Goal: Contribute content: Contribute content

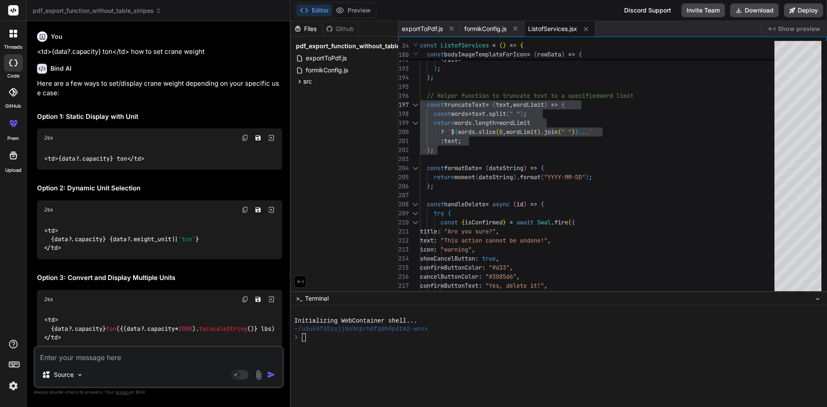
scroll to position [12730, 0]
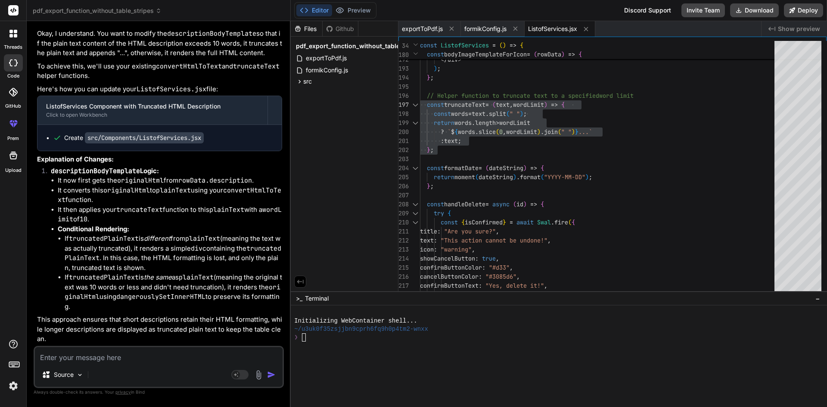
type textarea "import { FontAwesomeIcon } from "@fortawesome/react-fontawesome"; import { useF…"
type textarea "x"
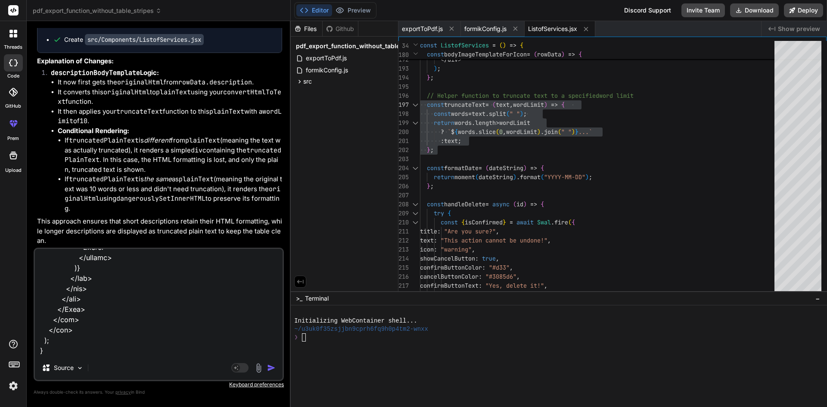
type textarea "import { FontAwesomeIcon } from "@fortawesome/react-fontawesome"; import { useF…"
type textarea "x"
type textarea "import { FontAwesomeIcon } from "@fortawesome/react-fontawesome"; import { useF…"
type textarea "x"
type textarea "import { FontAwesomeIcon } from "@fortawesome/react-fontawesome"; import { useF…"
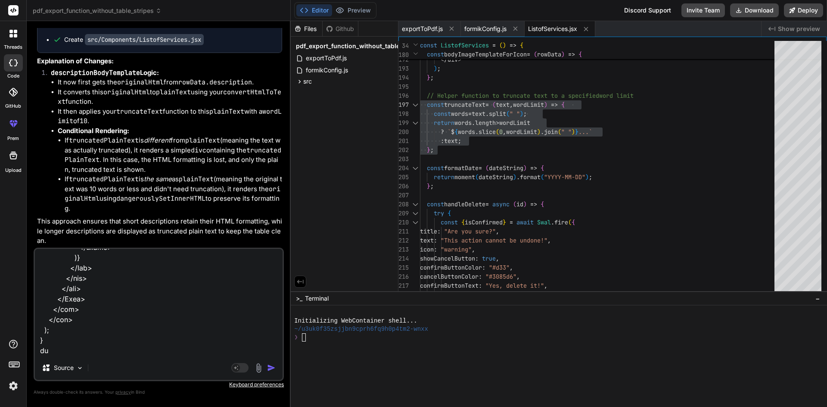
type textarea "x"
type textarea "import { FontAwesomeIcon } from "@fortawesome/react-fontawesome"; import { useF…"
type textarea "x"
type textarea "import { FontAwesomeIcon } from "@fortawesome/react-fontawesome"; import { useF…"
type textarea "x"
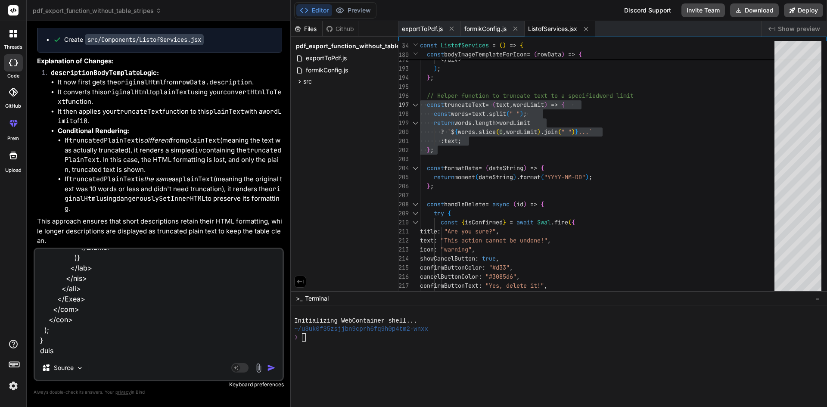
type textarea "import { FontAwesomeIcon } from "@fortawesome/react-fontawesome"; import { useF…"
type textarea "x"
type textarea "import { FontAwesomeIcon } from "@fortawesome/react-fontawesome"; import { useF…"
type textarea "x"
type textarea "import { FontAwesomeIcon } from "@fortawesome/react-fontawesome"; import { useF…"
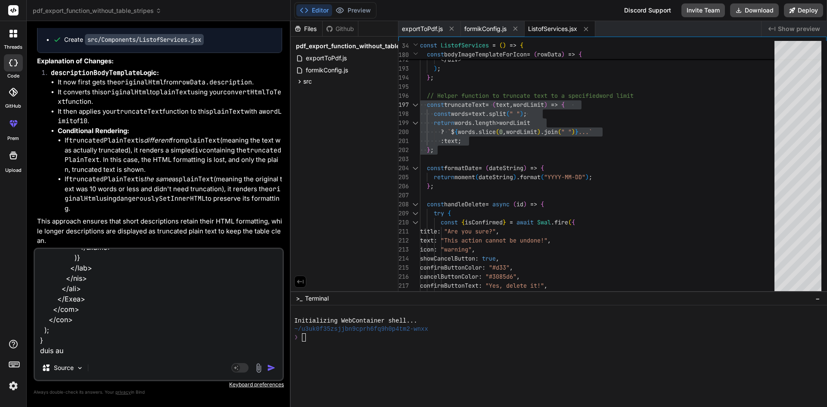
type textarea "x"
type textarea "import { FontAwesomeIcon } from "@fortawesome/react-fontawesome"; import { useF…"
type textarea "x"
type textarea "import { FontAwesomeIcon } from "@fortawesome/react-fontawesome"; import { useF…"
type textarea "x"
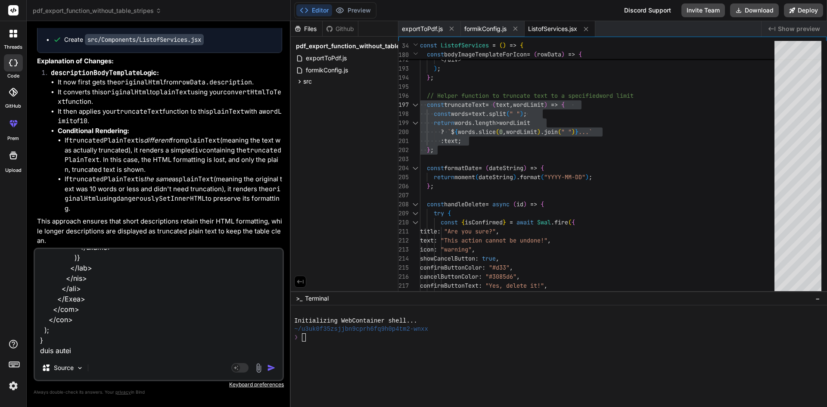
type textarea "import { FontAwesomeIcon } from "@fortawesome/react-fontawesome"; import { useF…"
type textarea "x"
click at [113, 350] on textarea at bounding box center [159, 302] width 248 height 107
type textarea "import { FontAwesomeIcon } from "@fortawesome/react-fontawesome"; import { useF…"
type textarea "x"
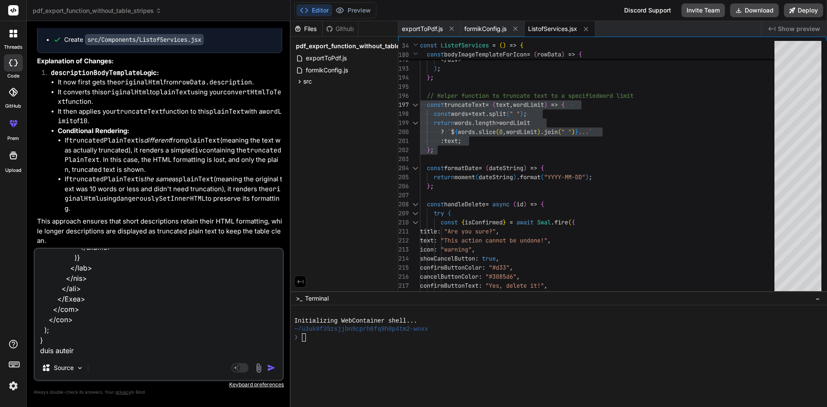
type textarea "import { FontAwesomeIcon } from "@fortawesome/react-fontawesome"; import { useF…"
type textarea "x"
type textarea "import { FontAwesomeIcon } from "@fortawesome/react-fontawesome"; import { useF…"
type textarea "x"
type textarea "import { FontAwesomeIcon } from "@fortawesome/react-fontawesome"; import { useF…"
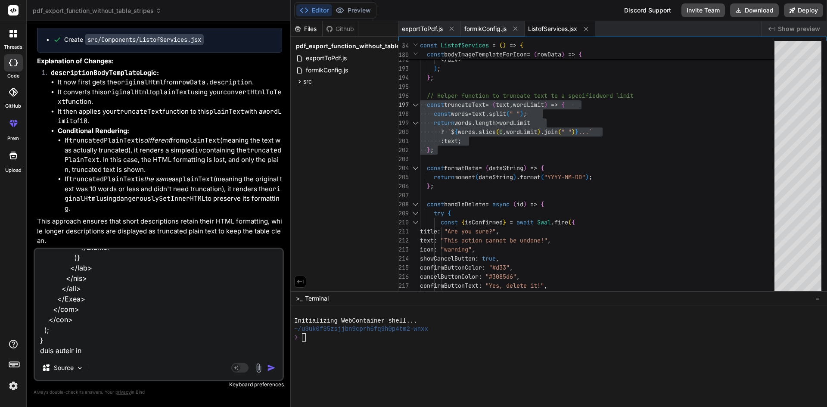
type textarea "x"
type textarea "import { FontAwesomeIcon } from "@fortawesome/react-fontawesome"; import { useF…"
type textarea "x"
type textarea "import { FontAwesomeIcon } from "@fortawesome/react-fontawesome"; import { useF…"
type textarea "x"
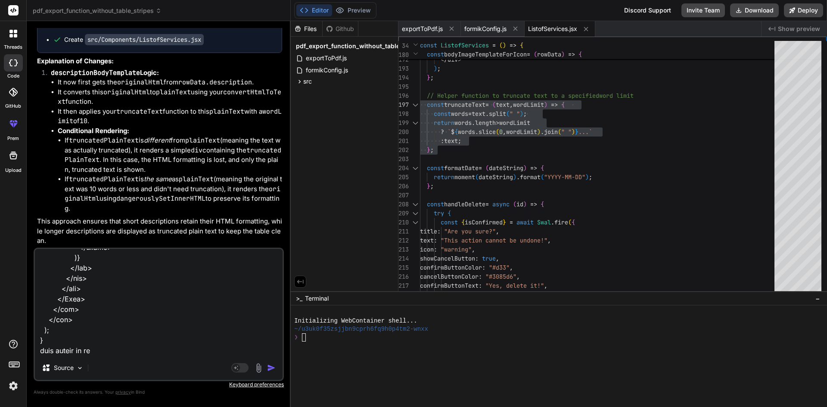
type textarea "import { FontAwesomeIcon } from "@fortawesome/react-fontawesome"; import { useF…"
type textarea "x"
type textarea "import { FontAwesomeIcon } from "@fortawesome/react-fontawesome"; import { useF…"
type textarea "x"
type textarea "import { FontAwesomeIcon } from "@fortawesome/react-fontawesome"; import { useF…"
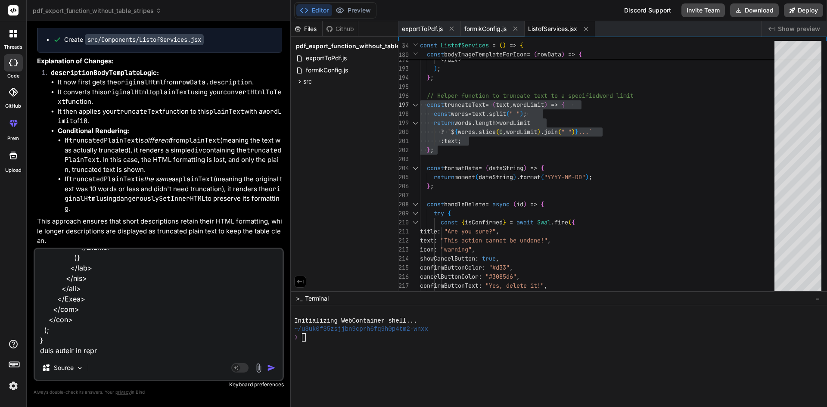
type textarea "x"
type textarea "import { FontAwesomeIcon } from "@fortawesome/react-fontawesome"; import { useF…"
type textarea "x"
type textarea "import { FontAwesomeIcon } from "@fortawesome/react-fontawesome"; import { useF…"
type textarea "x"
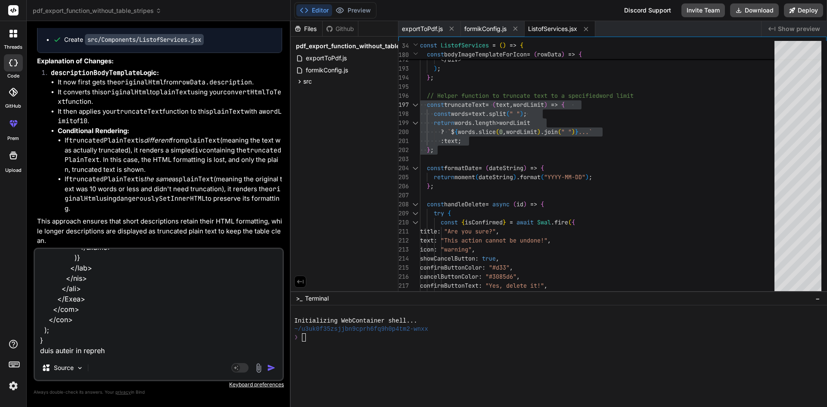
type textarea "import { FontAwesomeIcon } from "@fortawesome/react-fontawesome"; import { useF…"
type textarea "x"
type textarea "import { FontAwesomeIcon } from "@fortawesome/react-fontawesome"; import { useF…"
type textarea "x"
type textarea "import { FontAwesomeIcon } from "@fortawesome/react-fontawesome"; import { useF…"
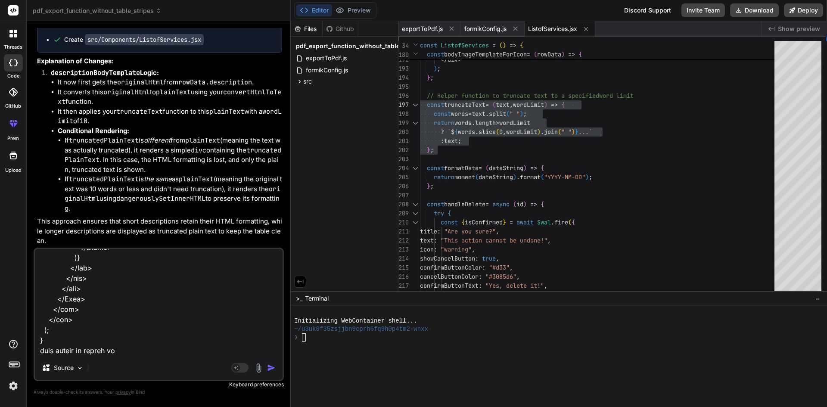
type textarea "x"
type textarea "import { FontAwesomeIcon } from "@fortawesome/react-fontawesome"; import { useF…"
type textarea "x"
type textarea "import { FontAwesomeIcon } from "@fortawesome/react-fontawesome"; import { useF…"
type textarea "x"
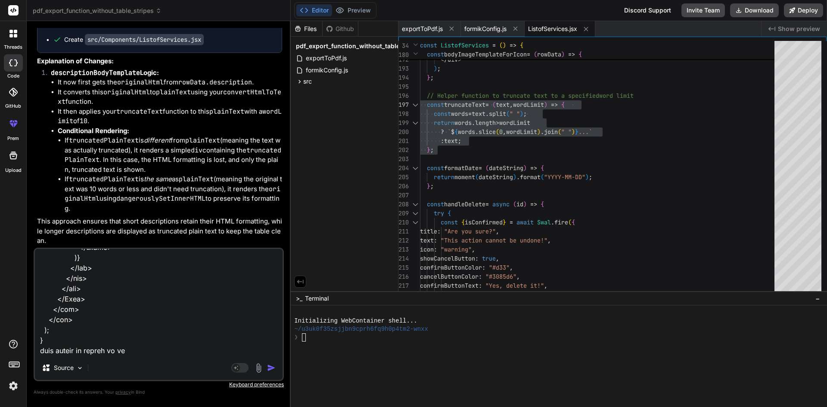
type textarea "import { FontAwesomeIcon } from "@fortawesome/react-fontawesome"; import { useF…"
type textarea "x"
type textarea "import { FontAwesomeIcon } from "@fortawesome/react-fontawesome"; import { useF…"
type textarea "x"
type textarea "import { FontAwesomeIcon } from "@fortawesome/react-fontawesome"; import { useF…"
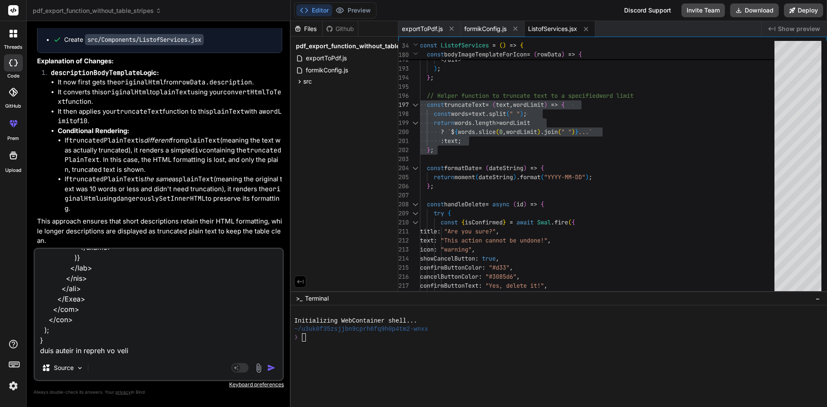
type textarea "x"
type textarea "import { FontAwesomeIcon } from "@fortawesome/react-fontawesome"; import { useF…"
type textarea "x"
type textarea "import { FontAwesomeIcon } from "@fortawesome/react-fontawesome"; import { useF…"
type textarea "x"
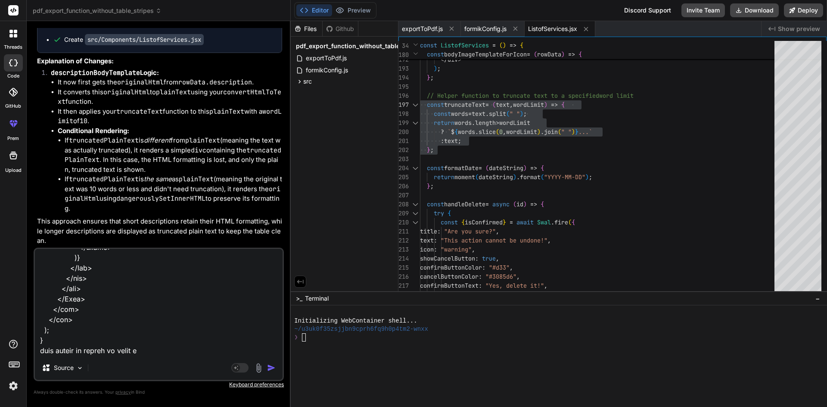
type textarea "import { FontAwesomeIcon } from "@fortawesome/react-fontawesome"; import { useF…"
type textarea "x"
type textarea "import { FontAwesomeIcon } from "@fortawesome/react-fontawesome"; import { useF…"
type textarea "x"
type textarea "import { FontAwesomeIcon } from "@fortawesome/react-fontawesome"; import { useF…"
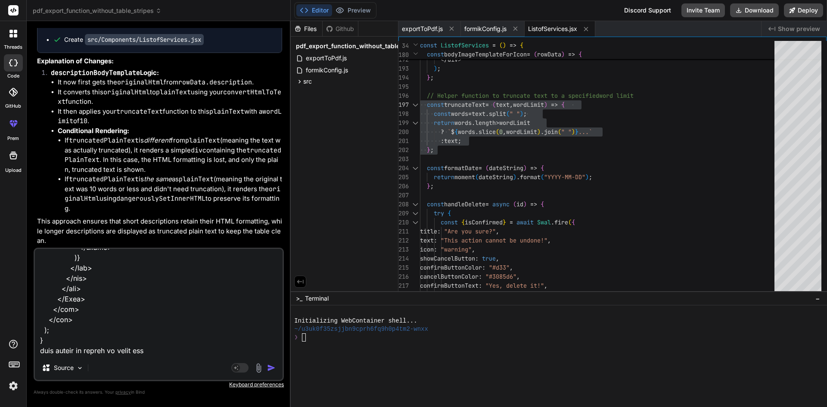
type textarea "x"
type textarea "import { FontAwesomeIcon } from "@fortawesome/react-fontawesome"; import { useF…"
type textarea "x"
type textarea "import { FontAwesomeIcon } from "@fortawesome/react-fontawesome"; import { useF…"
type textarea "x"
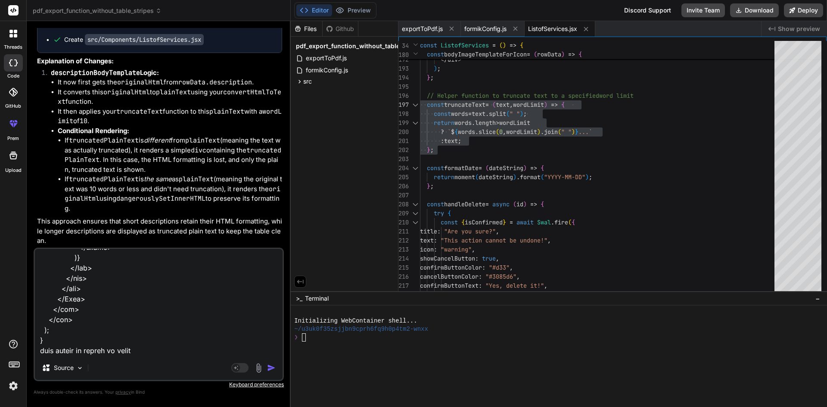
type textarea "import { FontAwesomeIcon } from "@fortawesome/react-fontawesome"; import { useF…"
type textarea "x"
type textarea "import { FontAwesomeIcon } from "@fortawesome/react-fontawesome"; import { useF…"
type textarea "x"
type textarea "import { FontAwesomeIcon } from "@fortawesome/react-fontawesome"; import { useF…"
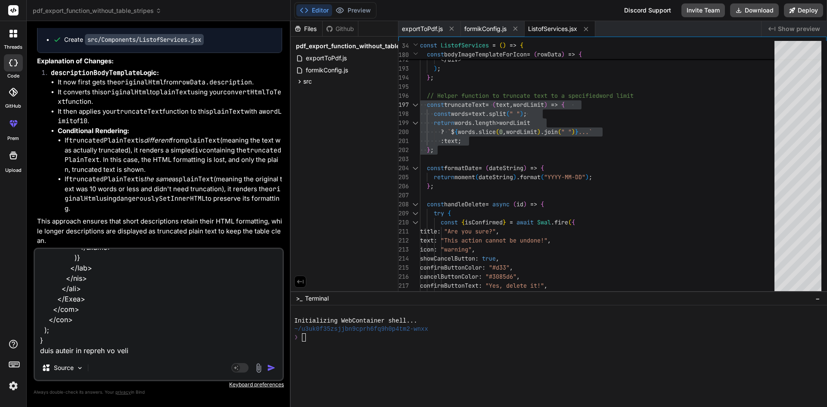
type textarea "x"
type textarea "import { FontAwesomeIcon } from "@fortawesome/react-fontawesome"; import { useF…"
type textarea "x"
type textarea "import { FontAwesomeIcon } from "@fortawesome/react-fontawesome"; import { useF…"
type textarea "x"
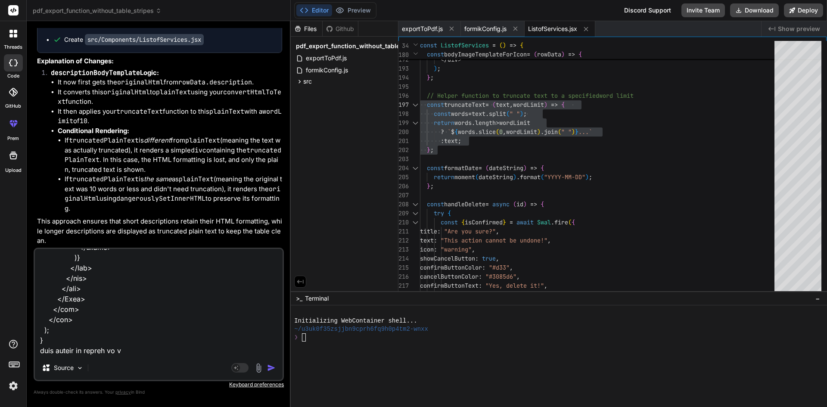
type textarea "import { FontAwesomeIcon } from "@fortawesome/react-fontawesome"; import { useF…"
type textarea "x"
type textarea "import { FontAwesomeIcon } from "@fortawesome/react-fontawesome"; import { useF…"
type textarea "x"
type textarea "import { FontAwesomeIcon } from "@fortawesome/react-fontawesome"; import { useF…"
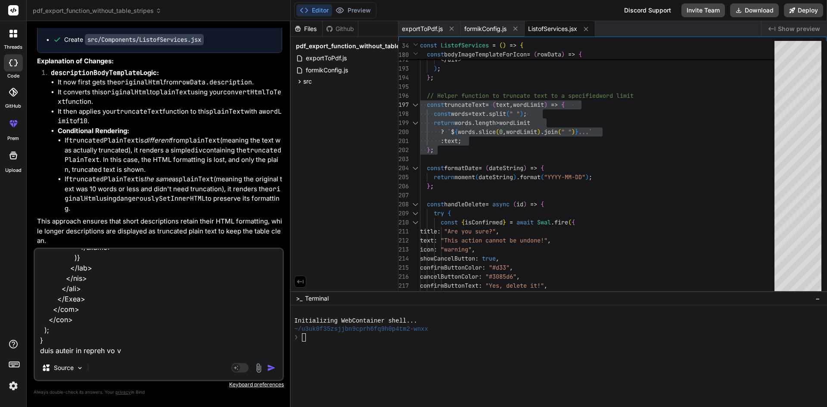
type textarea "x"
type textarea "import { FontAwesomeIcon } from "@fortawesome/react-fontawesome"; import { useF…"
type textarea "x"
type textarea "import { FontAwesomeIcon } from "@fortawesome/react-fontawesome"; import { useF…"
type textarea "x"
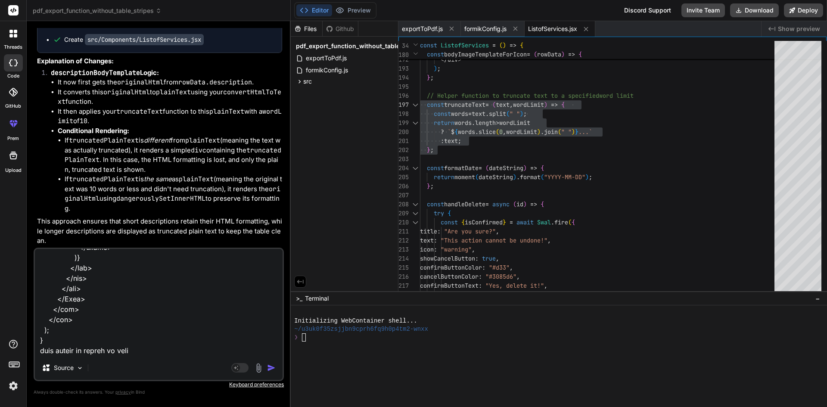
type textarea "import { FontAwesomeIcon } from "@fortawesome/react-fontawesome"; import { useF…"
type textarea "x"
type textarea "import { FontAwesomeIcon } from "@fortawesome/react-fontawesome"; import { useF…"
type textarea "x"
type textarea "import { FontAwesomeIcon } from "@fortawesome/react-fontawesome"; import { useF…"
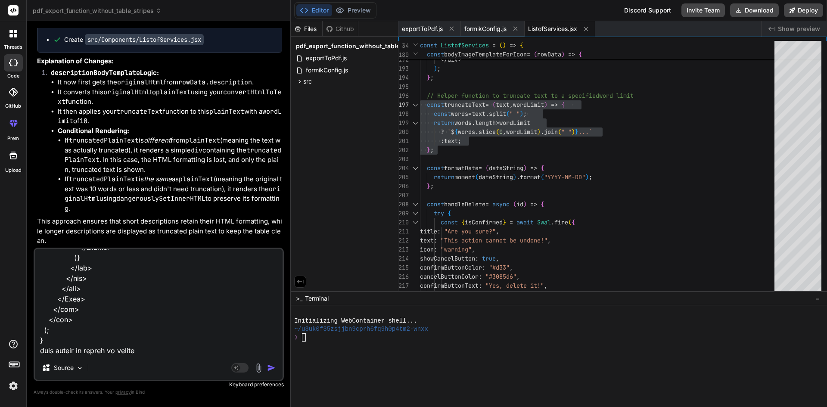
type textarea "x"
type textarea "import { FontAwesomeIcon } from "@fortawesome/react-fontawesome"; import { useF…"
type textarea "x"
type textarea "import { FontAwesomeIcon } from "@fortawesome/react-fontawesome"; import { useF…"
type textarea "x"
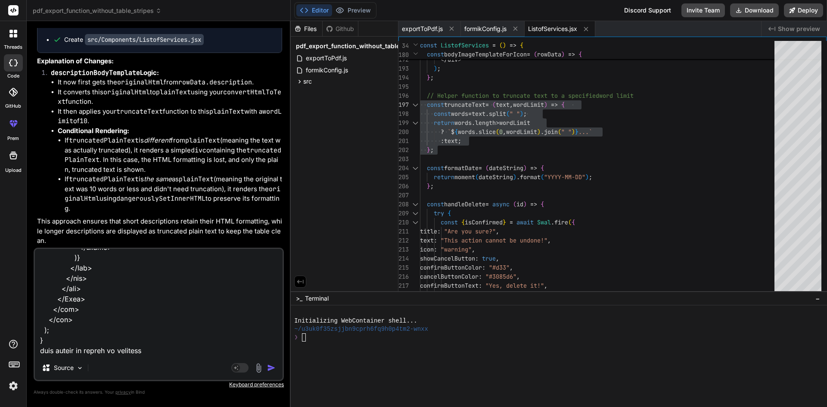
type textarea "import { FontAwesomeIcon } from "@fortawesome/react-fontawesome"; import { useF…"
type textarea "x"
type textarea "import { FontAwesomeIcon } from "@fortawesome/react-fontawesome"; import { useF…"
type textarea "x"
type textarea "import { FontAwesomeIcon } from "@fortawesome/react-fontawesome"; import { useF…"
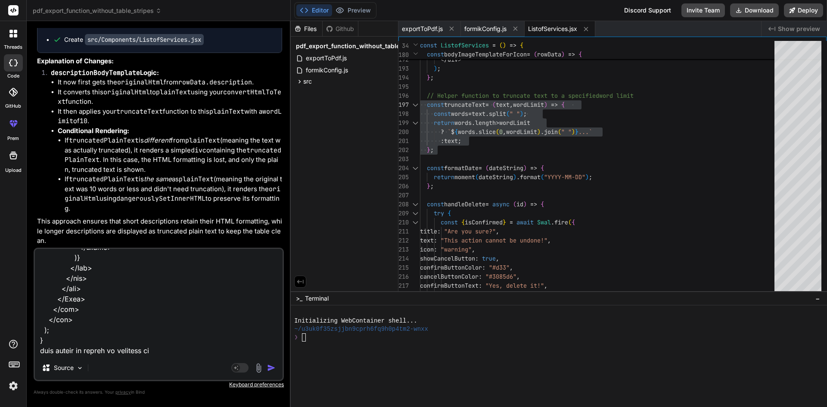
type textarea "x"
type textarea "import { FontAwesomeIcon } from "@fortawesome/react-fontawesome"; import { useF…"
type textarea "x"
type textarea "import { FontAwesomeIcon } from "@fortawesome/react-fontawesome"; import { useF…"
type textarea "x"
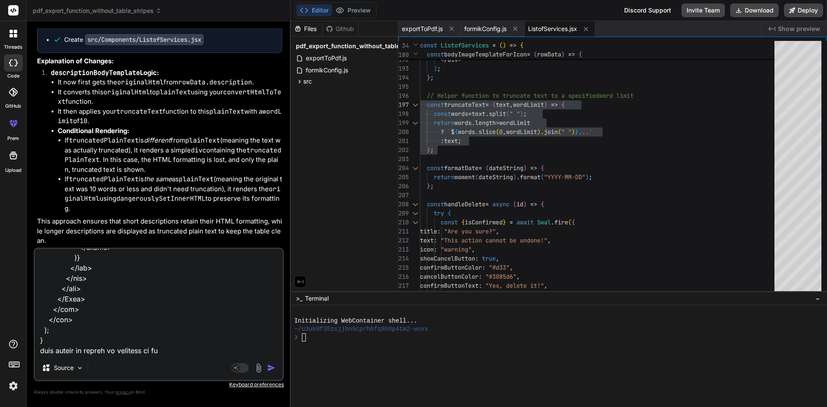
type textarea "import { FontAwesomeIcon } from "@fortawesome/react-fontawesome"; import { useF…"
type textarea "x"
type textarea "import { FontAwesomeIcon } from "@fortawesome/react-fontawesome"; import { useF…"
type textarea "x"
type textarea "import { FontAwesomeIcon } from "@fortawesome/react-fontawesome"; import { useF…"
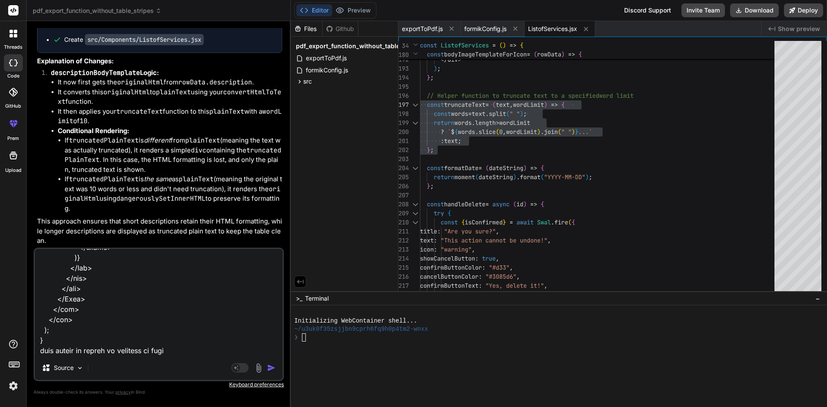
type textarea "x"
type textarea "import { FontAwesomeIcon } from "@fortawesome/react-fontawesome"; import { useF…"
type textarea "x"
type textarea "import { FontAwesomeIcon } from "@fortawesome/react-fontawesome"; import { useF…"
type textarea "x"
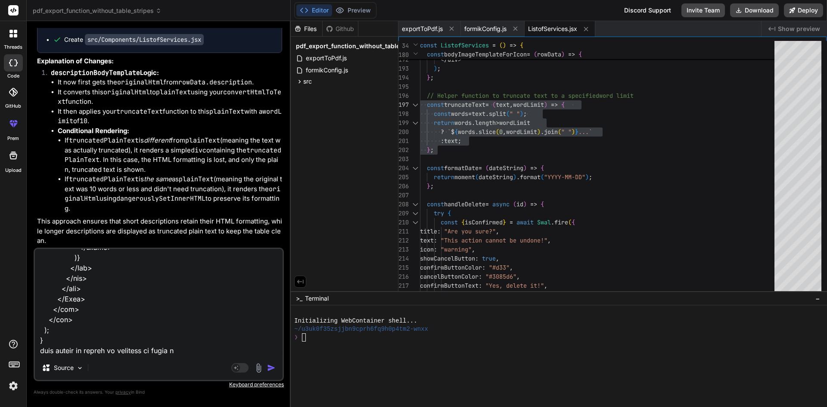
type textarea "import { FontAwesomeIcon } from "@fortawesome/react-fontawesome"; import { useF…"
type textarea "x"
type textarea "import { FontAwesomeIcon } from "@fortawesome/react-fontawesome"; import { useF…"
type textarea "x"
paste textarea "import { faCog, faLock } from "@fortawesome/free-solid-svg-icons"; import { Fon…"
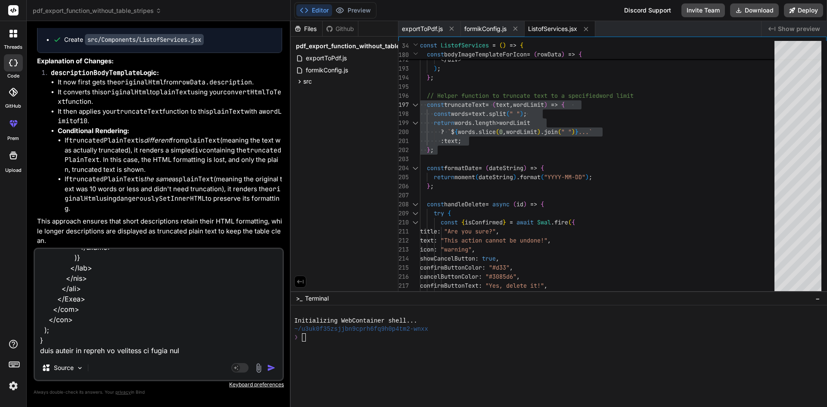
type textarea "import { FontAwesomeIcon } from "@fortawesome/react-fontawesome"; import { useF…"
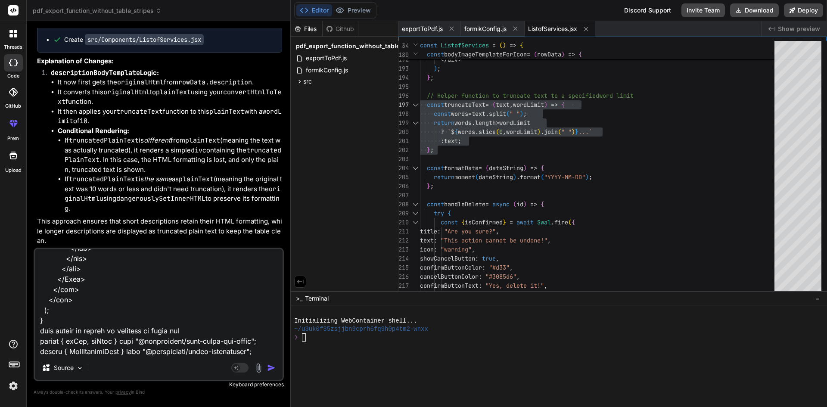
scroll to position [3090, 0]
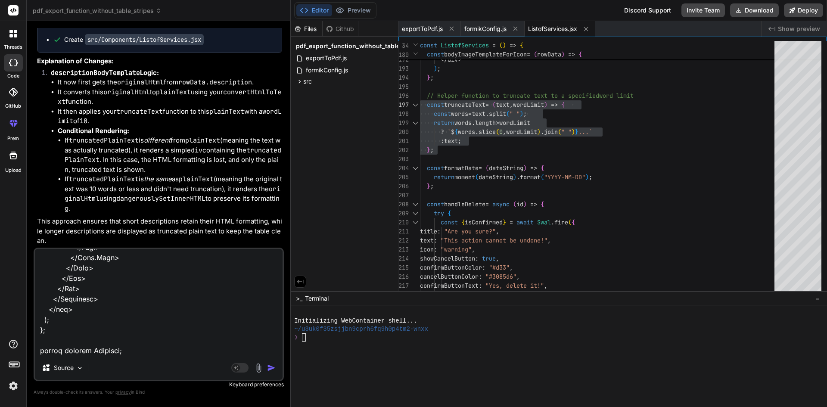
type textarea "x"
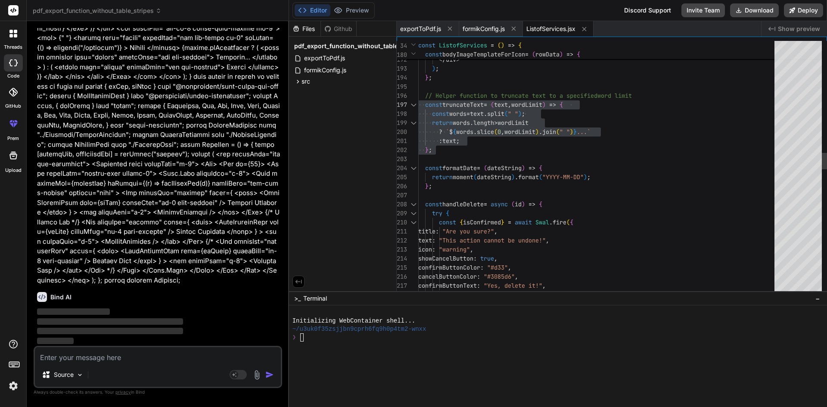
scroll to position [13672, 0]
drag, startPoint x: 290, startPoint y: 298, endPoint x: 271, endPoint y: 297, distance: 19.0
click at [271, 297] on div "Bind AI Web Search Created with Pixso. Code Generator You <td>{data?.capacity} …" at bounding box center [158, 214] width 262 height 386
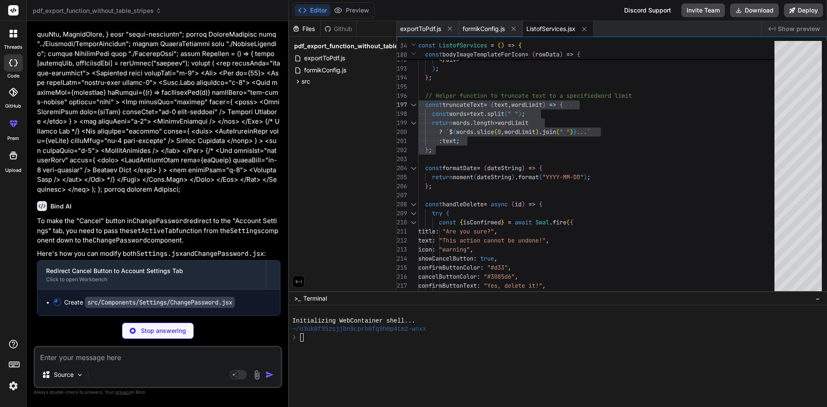
scroll to position [13773, 0]
type textarea "x"
type textarea "</div> ); }"
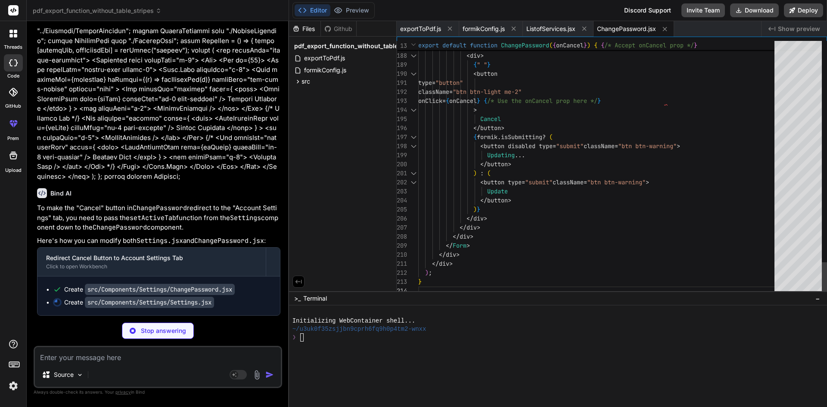
type textarea "x"
type textarea "</Card> </Col> </Row> </Container> </div> ); }; export default Settings;"
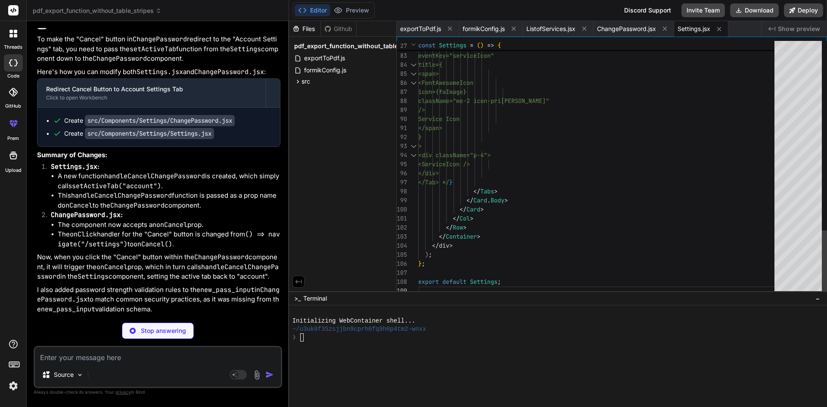
type textarea "x"
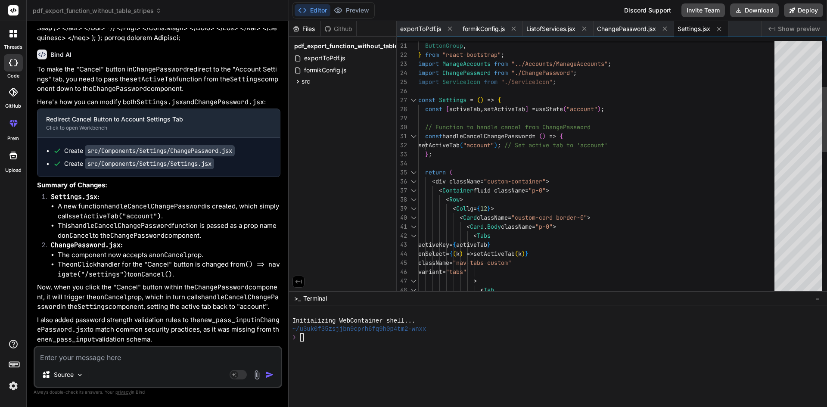
scroll to position [0, 0]
click at [496, 136] on div "eventKey = "account" > < Tab onSelect = { ( k ) => setActiveTab ( k ) } classNa…" at bounding box center [598, 358] width 361 height 995
click at [468, 145] on div "eventKey = "account" > < Tab onSelect = { ( k ) => setActiveTab ( k ) } classNa…" at bounding box center [598, 358] width 361 height 995
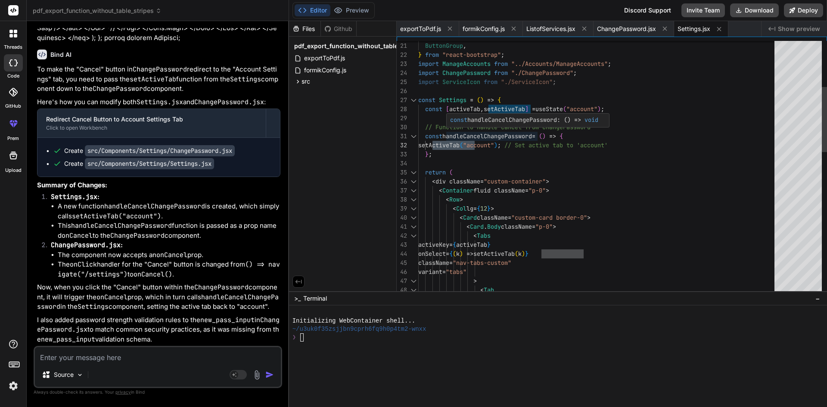
click at [489, 133] on div "eventKey = "account" > < Tab onSelect = { ( k ) => setActiveTab ( k ) } classNa…" at bounding box center [598, 358] width 361 height 995
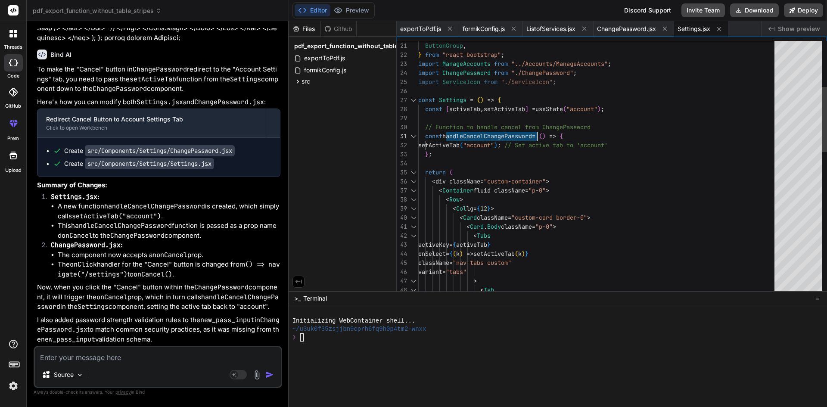
click at [489, 133] on div "eventKey = "account" > < Tab onSelect = { ( k ) => setActiveTab ( k ) } classNa…" at bounding box center [598, 358] width 361 height 995
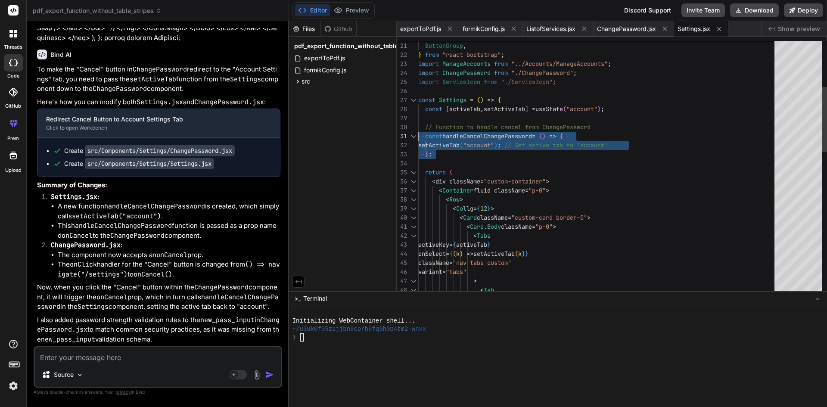
drag, startPoint x: 437, startPoint y: 157, endPoint x: 419, endPoint y: 133, distance: 29.9
click at [419, 133] on div "eventKey = "account" > < Tab onSelect = { ( k ) => setActiveTab ( k ) } classNa…" at bounding box center [598, 358] width 361 height 995
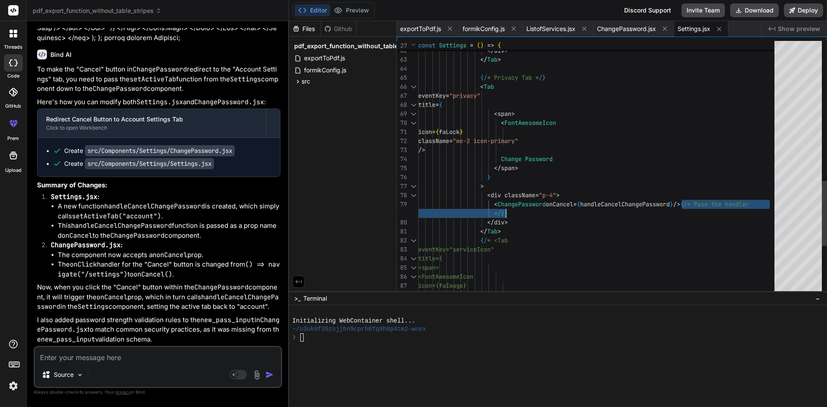
drag, startPoint x: 682, startPoint y: 203, endPoint x: 551, endPoint y: 205, distance: 130.5
drag, startPoint x: 682, startPoint y: 203, endPoint x: 553, endPoint y: 205, distance: 128.3
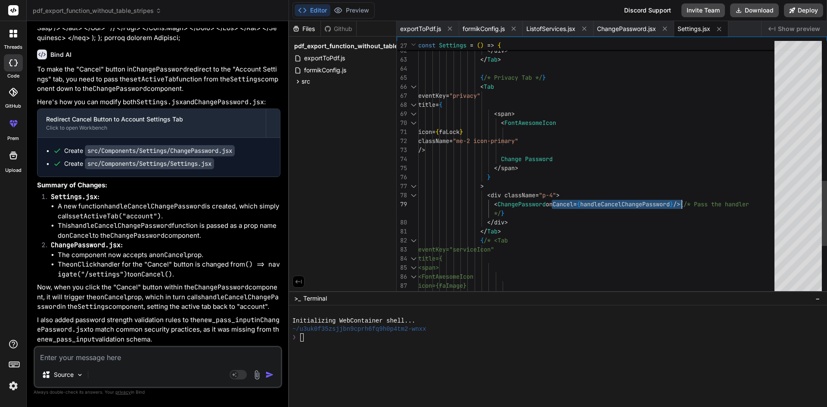
drag, startPoint x: 552, startPoint y: 204, endPoint x: 681, endPoint y: 201, distance: 128.8
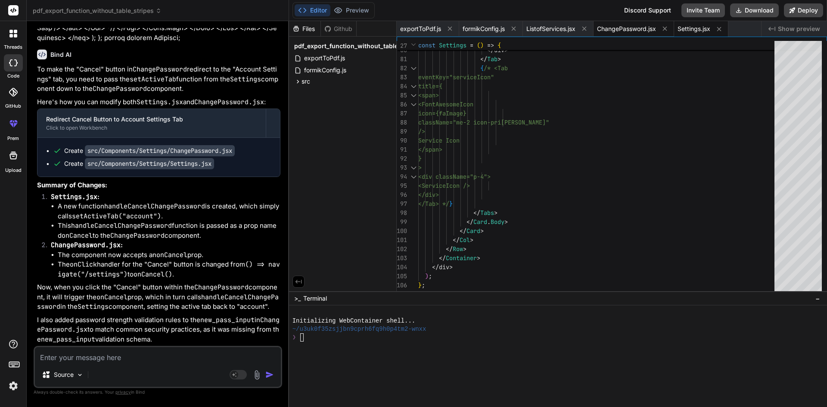
click at [620, 29] on span "ChangePassword.jsx" at bounding box center [626, 29] width 59 height 9
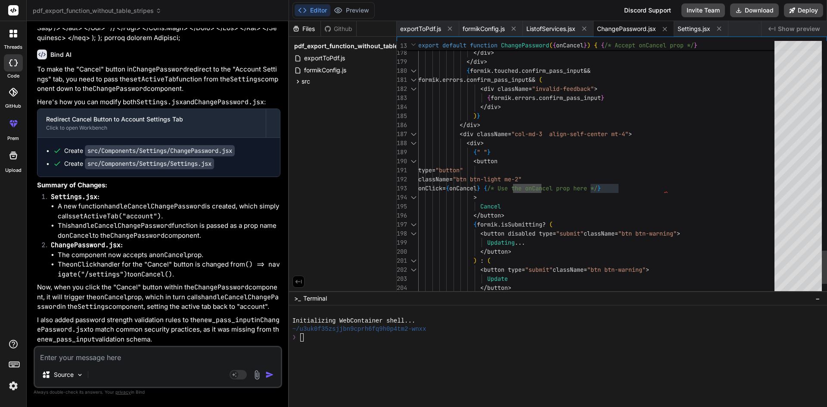
type textarea "type="button" className="btn btn-light me-2" onClick={onCancel} {/* Use the onC…"
click at [77, 360] on textarea at bounding box center [158, 354] width 246 height 15
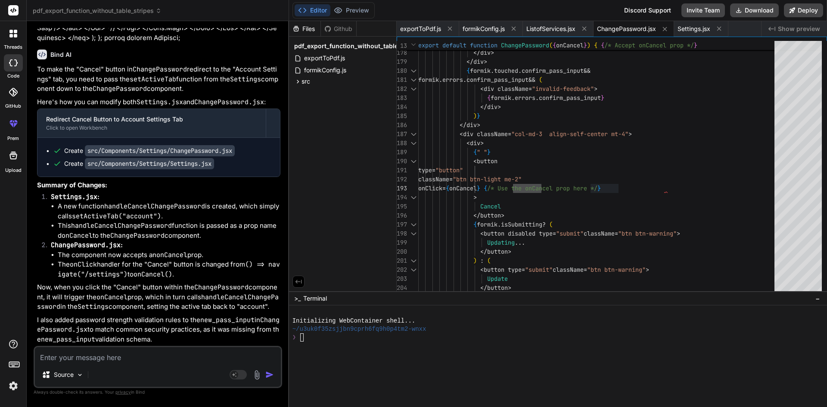
paste textarea "import { useState, useEffect } from "react"; import { DataTable } from "primere…"
type textarea "import { useState, useEffect } from "react"; import { DataTable } from "primere…"
type textarea "x"
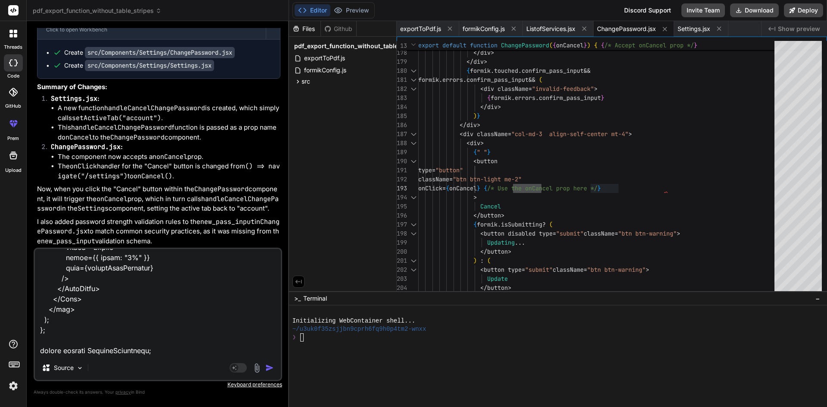
type textarea "import { useState, useEffect } from "react"; import { DataTable } from "primere…"
type textarea "x"
type textarea "import { useState, useEffect } from "react"; import { DataTable } from "primere…"
type textarea "x"
type textarea "import { useState, useEffect } from "react"; import { DataTable } from "primere…"
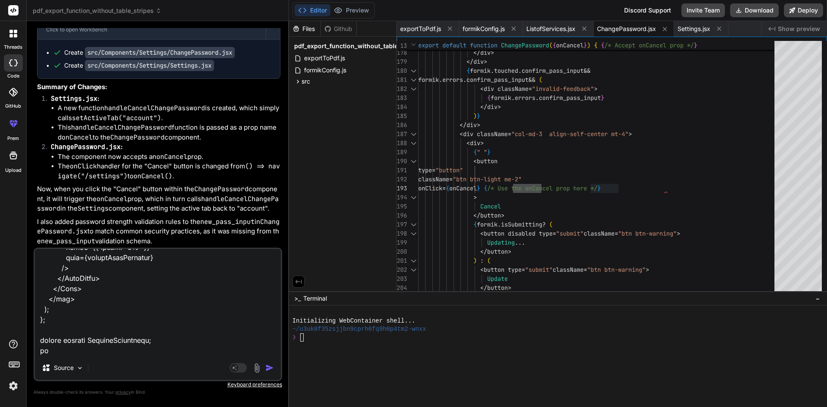
type textarea "x"
type textarea "import { useState, useEffect } from "react"; import { DataTable } from "primere…"
type textarea "x"
type textarea "import { useState, useEffect } from "react"; import { DataTable } from "primere…"
type textarea "x"
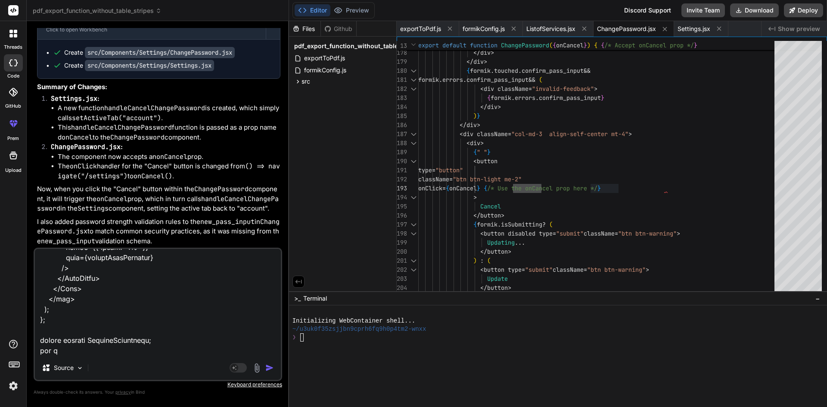
type textarea "import { useState, useEffect } from "react"; import { DataTable } from "primere…"
type textarea "x"
type textarea "import { useState, useEffect } from "react"; import { DataTable } from "primere…"
type textarea "x"
type textarea "import { useState, useEffect } from "react"; import { DataTable } from "primere…"
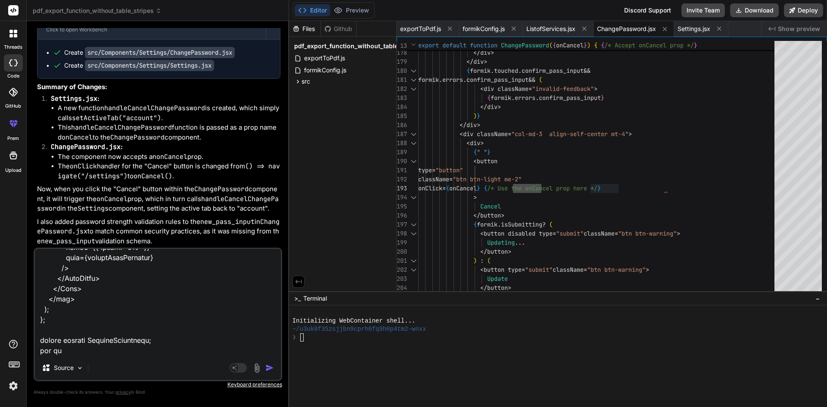
type textarea "x"
type textarea "import { useState, useEffect } from "react"; import { DataTable } from "primere…"
type textarea "x"
type textarea "import { useState, useEffect } from "react"; import { DataTable } from "primere…"
type textarea "x"
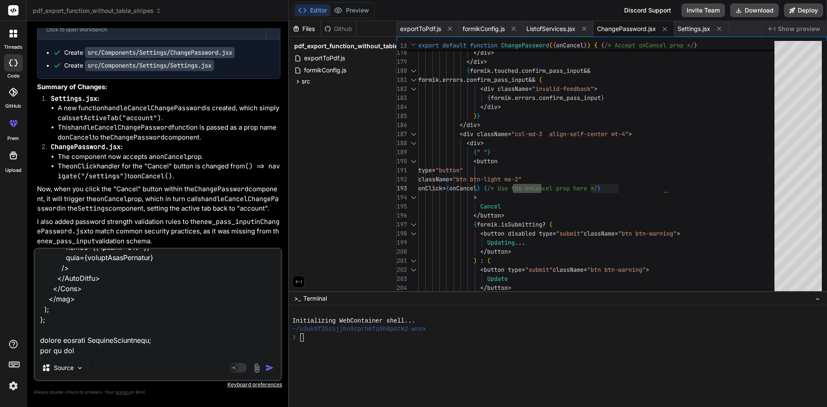
type textarea "import { useState, useEffect } from "react"; import { DataTable } from "primere…"
type textarea "x"
type textarea "import { useState, useEffect } from "react"; import { DataTable } from "primere…"
type textarea "x"
type textarea "import { useState, useEffect } from "react"; import { DataTable } from "primere…"
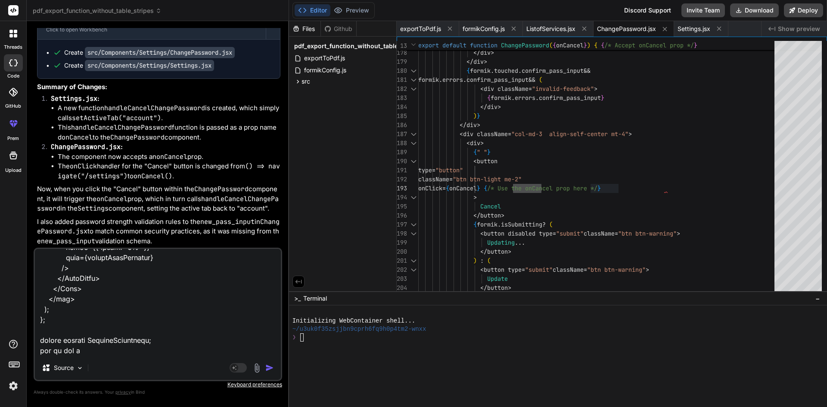
type textarea "x"
type textarea "import { useState, useEffect } from "react"; import { DataTable } from "primere…"
type textarea "x"
type textarea "import { useState, useEffect } from "react"; import { DataTable } from "primere…"
type textarea "x"
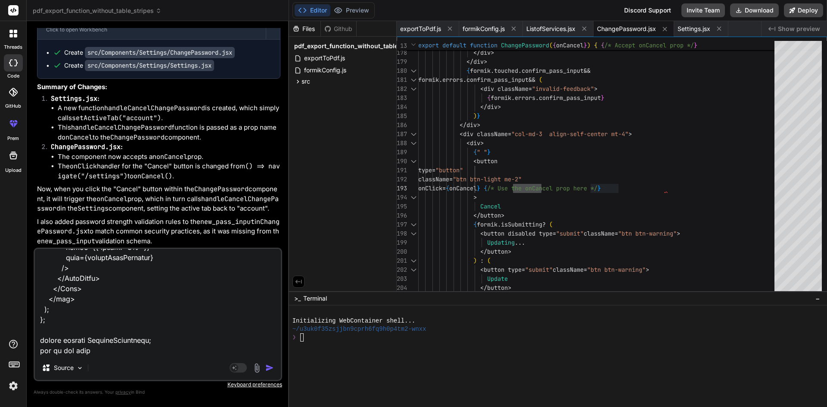
type textarea "import { useState, useEffect } from "react"; import { DataTable } from "primere…"
type textarea "x"
type textarea "import { useState, useEffect } from "react"; import { DataTable } from "primere…"
type textarea "x"
type textarea "import { useState, useEffect } from "react"; import { DataTable } from "primere…"
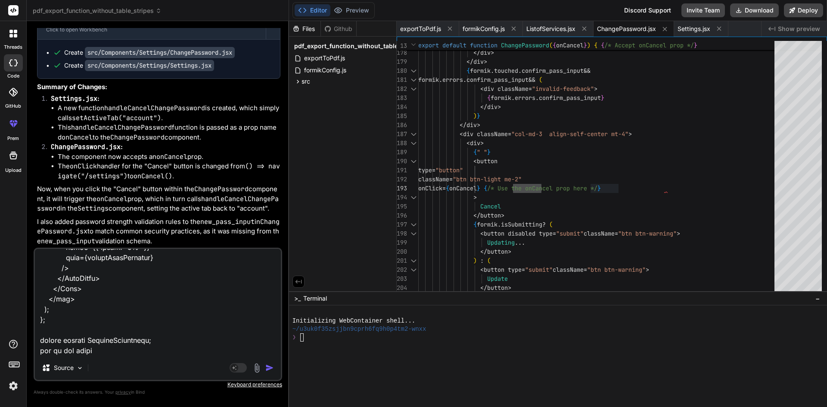
type textarea "x"
type textarea "import { useState, useEffect } from "react"; import { DataTable } from "primere…"
type textarea "x"
type textarea "import { useState, useEffect } from "react"; import { DataTable } from "primere…"
type textarea "x"
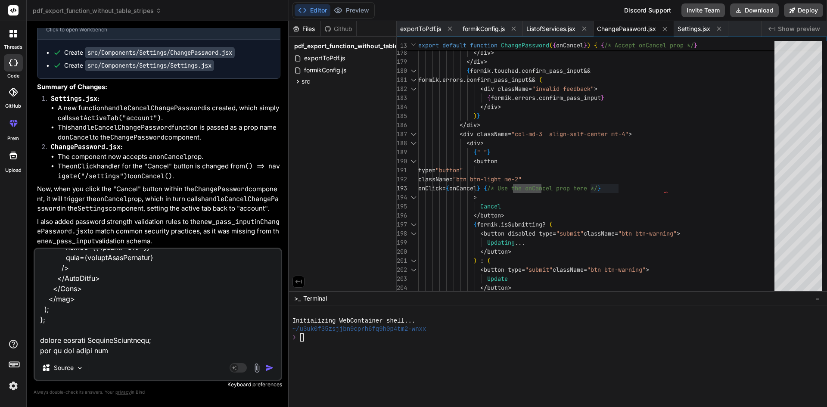
type textarea "import { useState, useEffect } from "react"; import { DataTable } from "primere…"
type textarea "x"
type textarea "import { useState, useEffect } from "react"; import { DataTable } from "primere…"
type textarea "x"
click at [140, 350] on textarea at bounding box center [158, 302] width 246 height 107
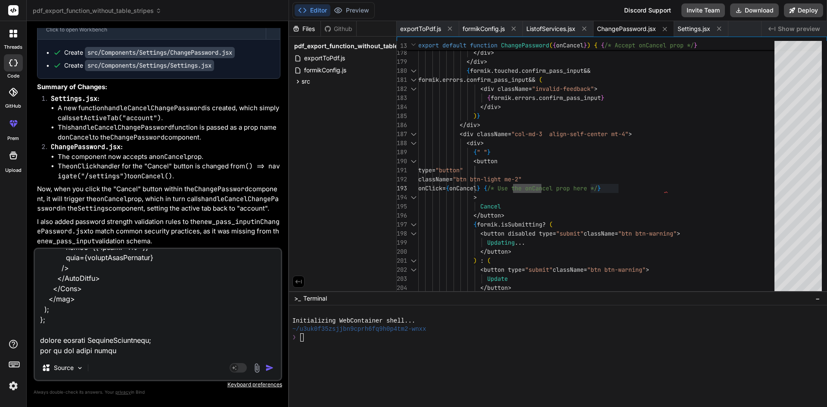
type textarea "import { useState, useEffect } from "react"; import { DataTable } from "primere…"
type textarea "x"
paste textarea "${item?.start_time}-${item?.end_time}`"
type textarea "import { useState, useEffect } from "react"; import { DataTable } from "primere…"
type textarea "x"
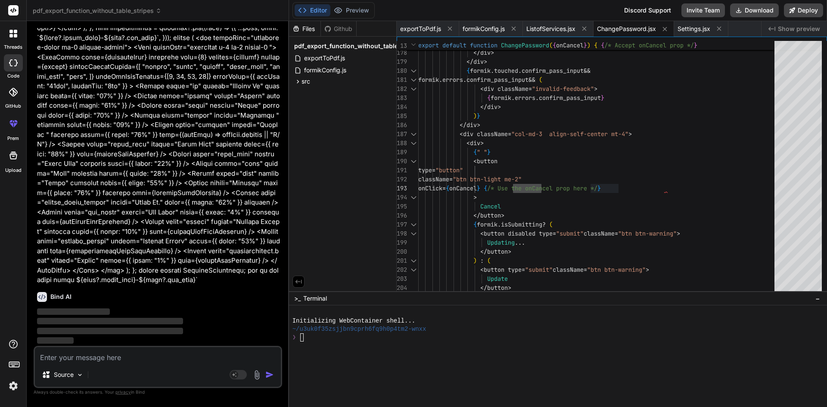
scroll to position [14242, 0]
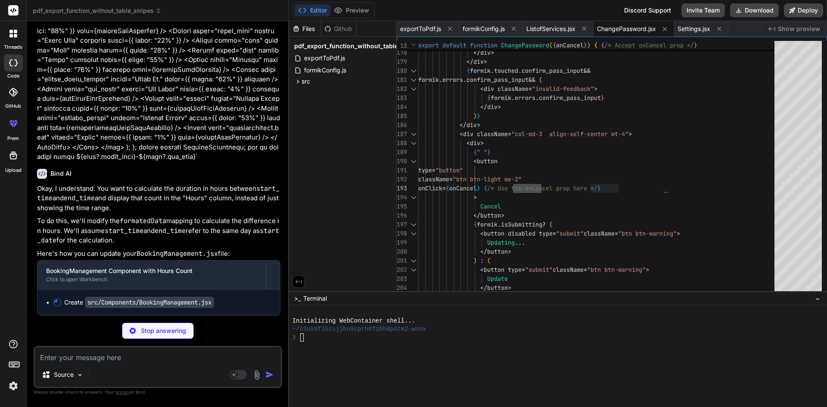
type textarea "x"
type textarea "); }; export default BookingManagement;"
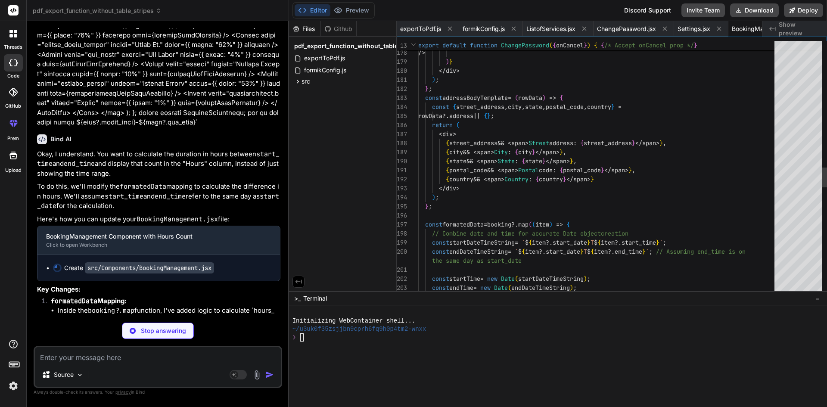
scroll to position [0, 56]
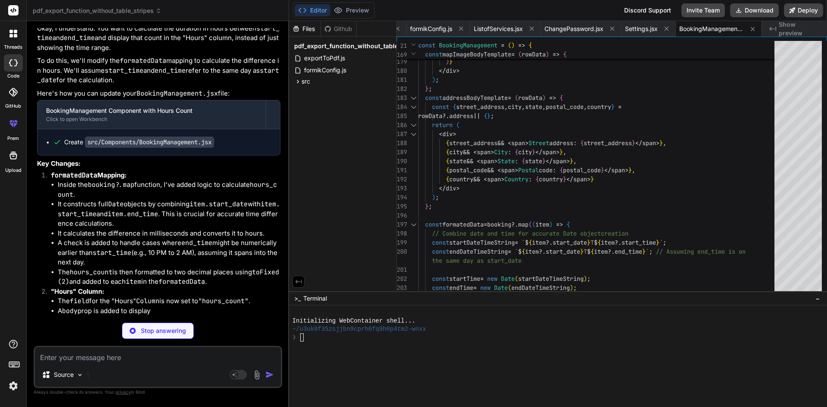
type textarea "x"
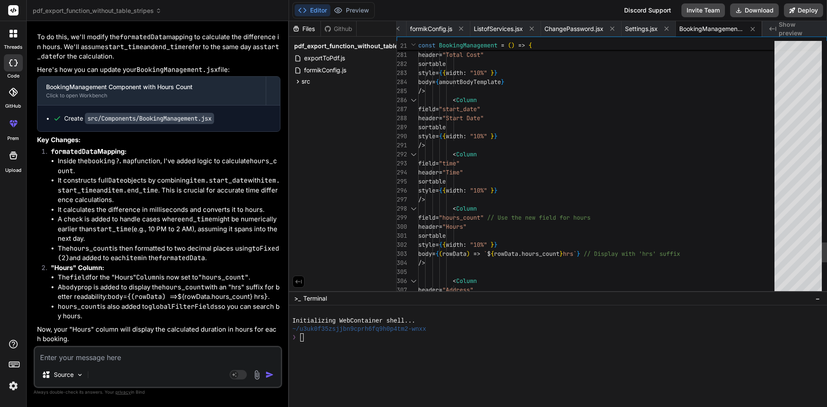
scroll to position [0, 0]
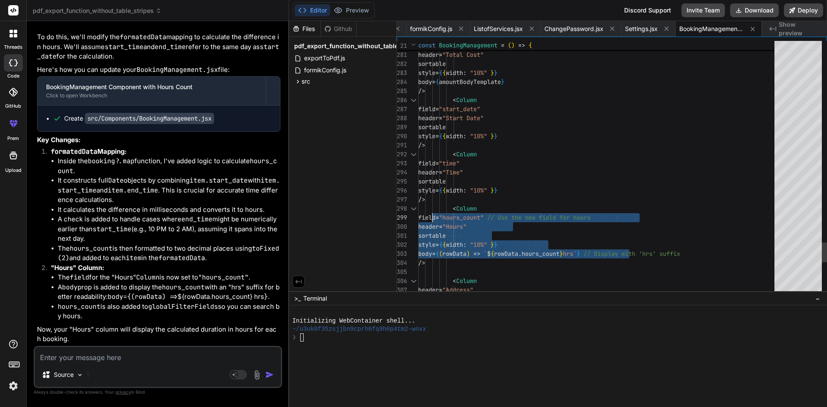
drag, startPoint x: 629, startPoint y: 253, endPoint x: 432, endPoint y: 216, distance: 201.0
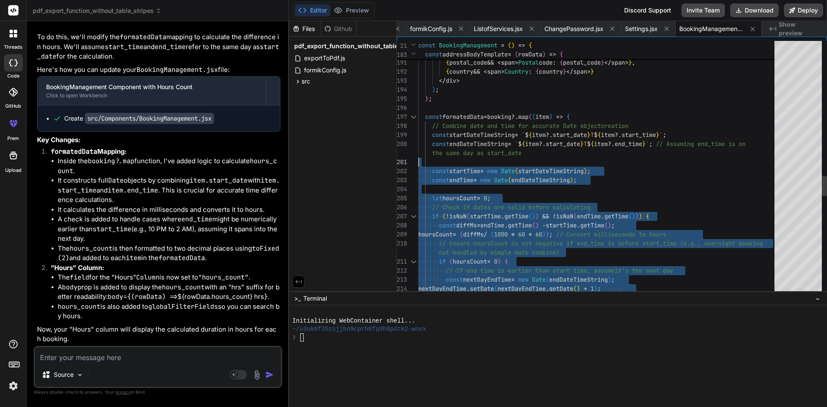
type textarea "{postal_code && <span>Postal code: {postal_code}</span>}, {country && <span>Cou…"
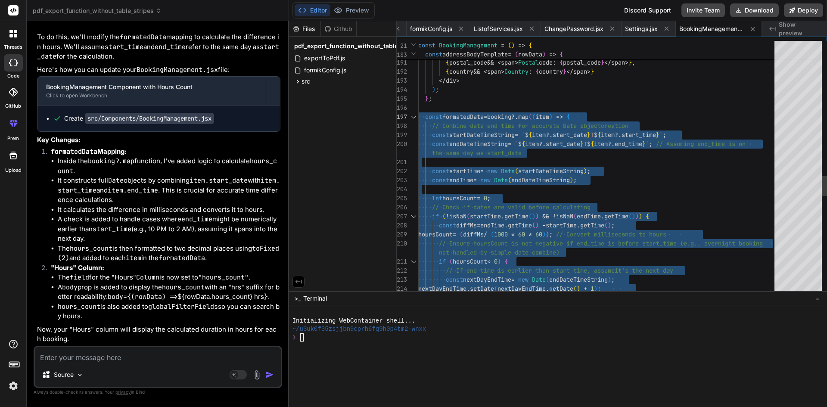
drag, startPoint x: 438, startPoint y: 252, endPoint x: 411, endPoint y: 116, distance: 138.8
click at [90, 358] on textarea at bounding box center [158, 354] width 246 height 15
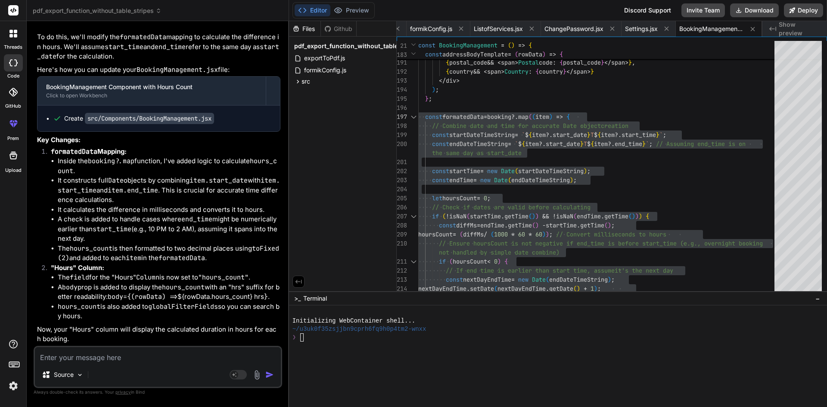
type textarea "c"
type textarea "x"
type textarea "co"
type textarea "x"
type textarea "con"
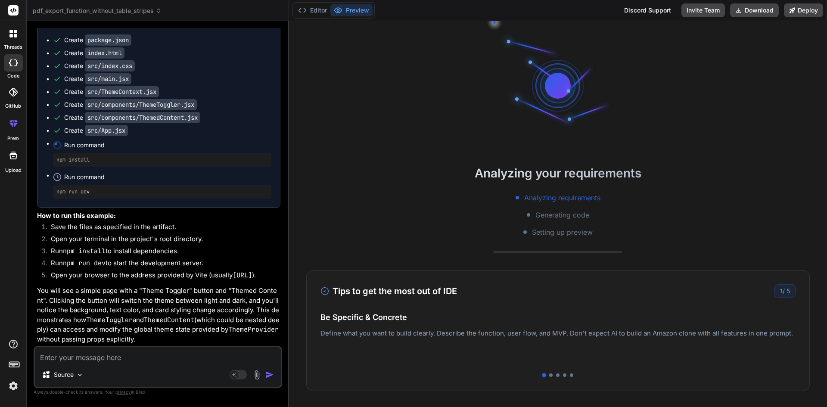
scroll to position [15791, 0]
click at [318, 6] on button "Editor" at bounding box center [312, 10] width 36 height 12
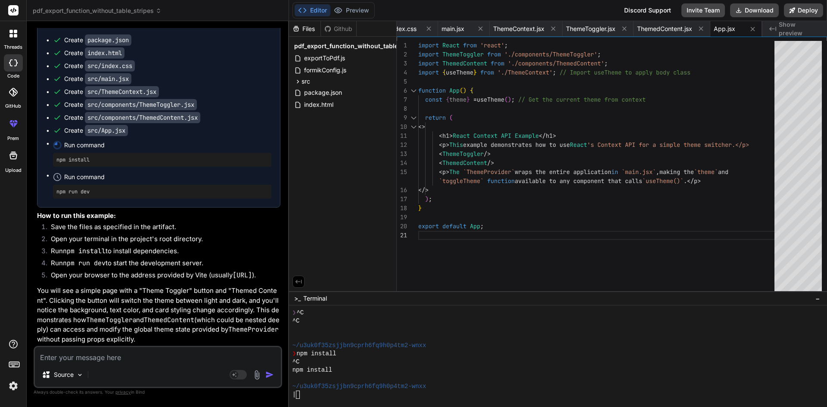
click at [133, 351] on textarea at bounding box center [158, 354] width 246 height 15
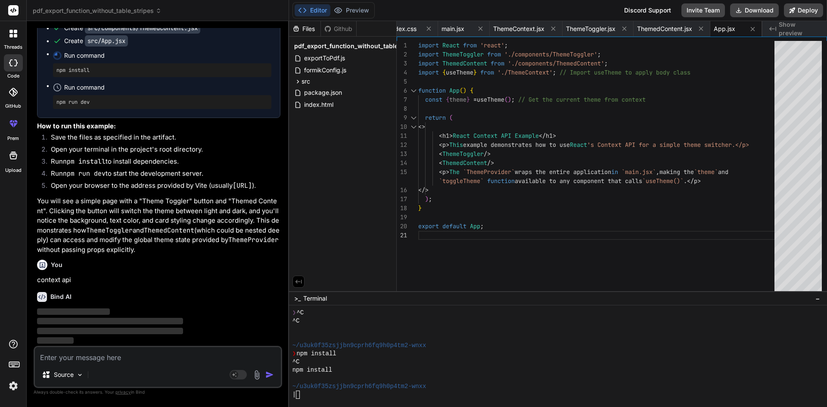
scroll to position [15880, 0]
click at [132, 249] on p "You will see a simple page with a "Theme Toggler" button and "Themed Content". …" at bounding box center [158, 225] width 243 height 58
click at [455, 223] on div "import React from 'react' ; import ThemeToggler from './components/ThemeToggler…" at bounding box center [598, 168] width 361 height 254
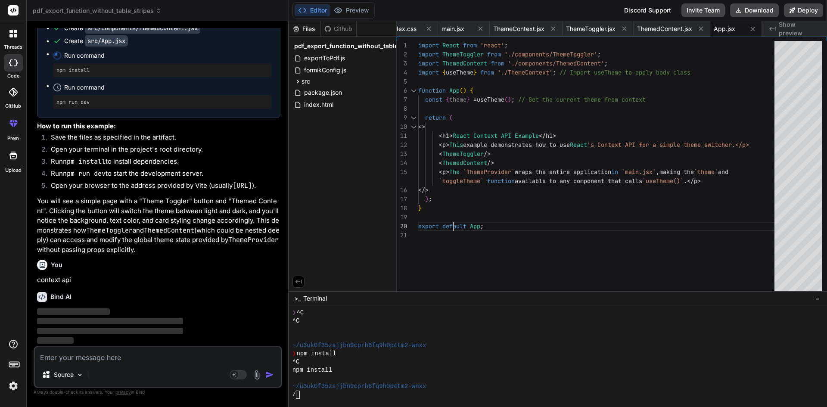
click at [455, 223] on div "import React from 'react' ; import ThemeToggler from './components/ThemeToggler…" at bounding box center [598, 168] width 361 height 254
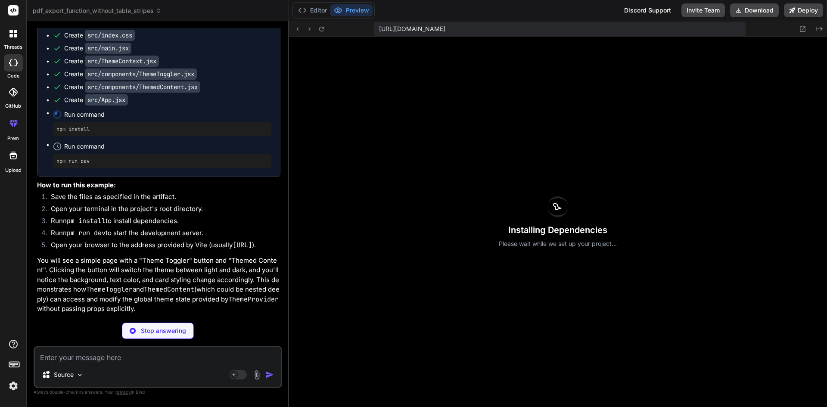
scroll to position [262, 0]
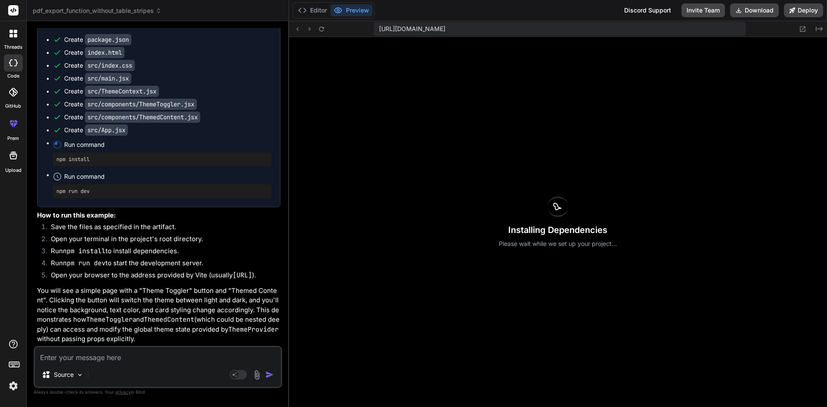
click at [118, 352] on textarea at bounding box center [158, 354] width 246 height 15
click at [132, 340] on p "You will see a simple page with a "Theme Toggler" button and "Themed Content". …" at bounding box center [158, 315] width 243 height 58
click at [45, 290] on p "You will see a simple page with a "Theme Toggler" button and "Themed Content". …" at bounding box center [158, 315] width 243 height 58
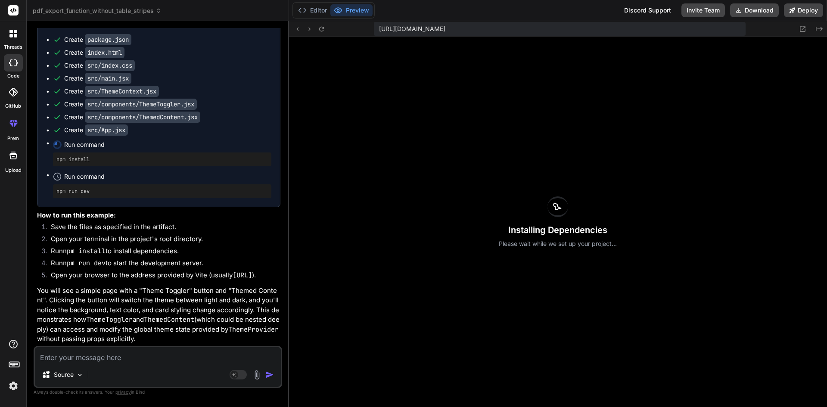
click at [346, 274] on div "Installing Dependencies Please wait while we set up your project..." at bounding box center [558, 222] width 538 height 370
click at [311, 11] on button "Editor" at bounding box center [312, 10] width 36 height 12
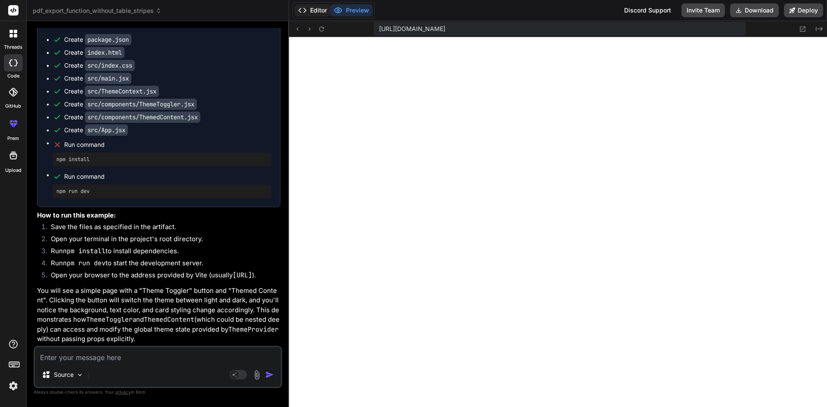
click at [317, 11] on button "Editor" at bounding box center [312, 10] width 36 height 12
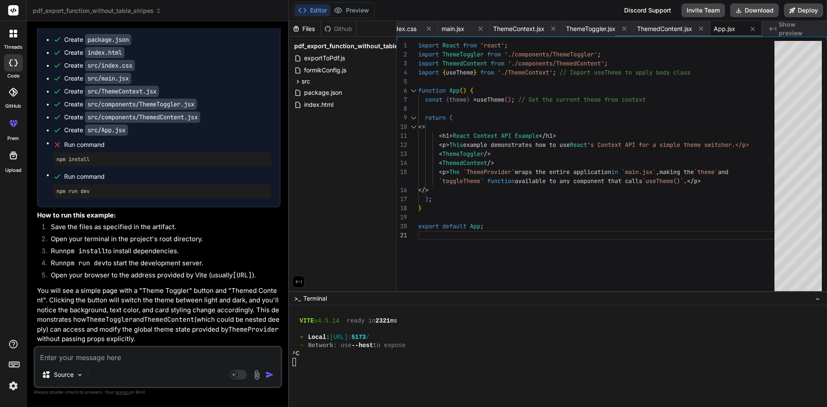
click at [726, 30] on span "App.jsx" at bounding box center [724, 29] width 22 height 9
click at [723, 32] on span "App.jsx" at bounding box center [724, 29] width 22 height 9
click at [472, 155] on div "import React from 'react' ; import ThemeToggler from './components/ThemeToggler…" at bounding box center [598, 168] width 361 height 254
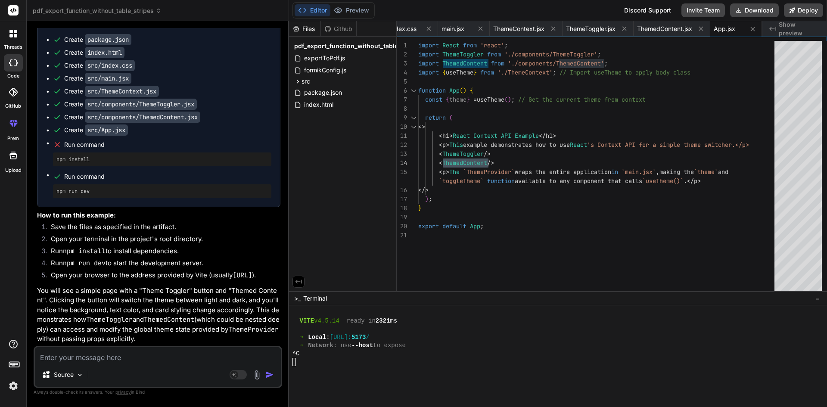
click at [473, 163] on div "import React from 'react' ; import ThemeToggler from './components/ThemeToggler…" at bounding box center [598, 168] width 361 height 254
click at [667, 31] on span "ThemedContent.jsx" at bounding box center [664, 29] width 55 height 9
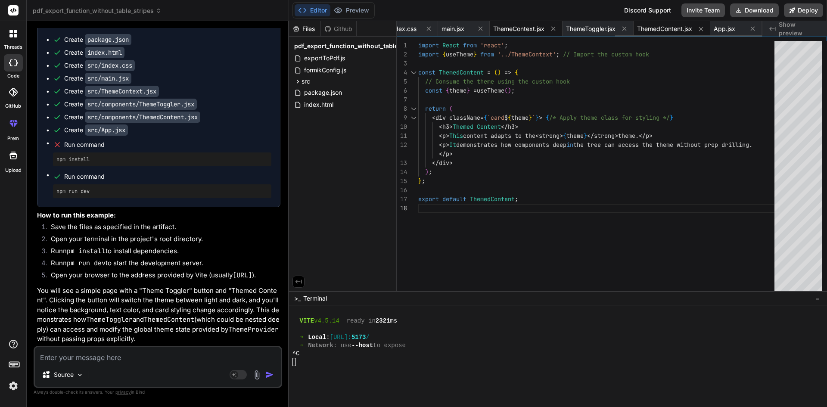
click at [501, 30] on span "ThemeContext.jsx" at bounding box center [518, 29] width 51 height 9
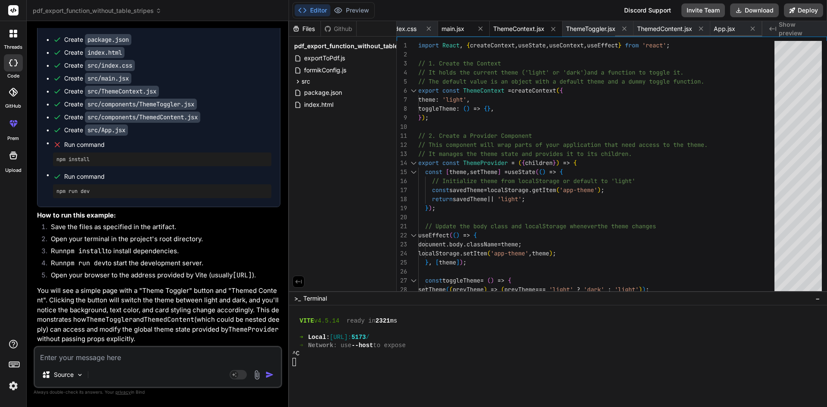
click at [452, 29] on span "main.jsx" at bounding box center [452, 29] width 23 height 9
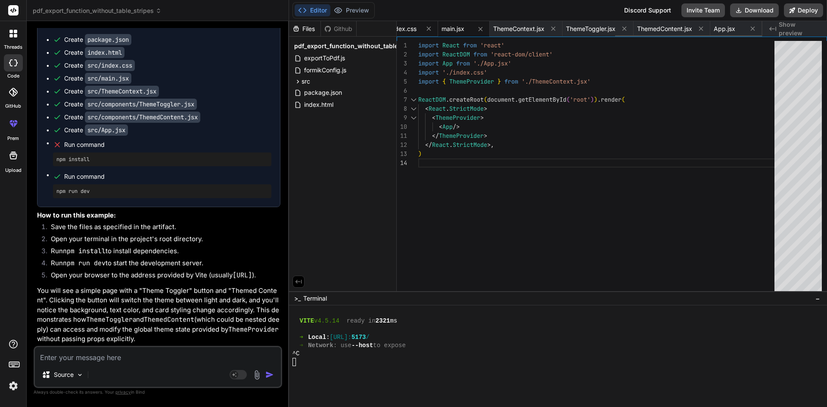
click at [406, 30] on span "index.css" at bounding box center [403, 29] width 27 height 9
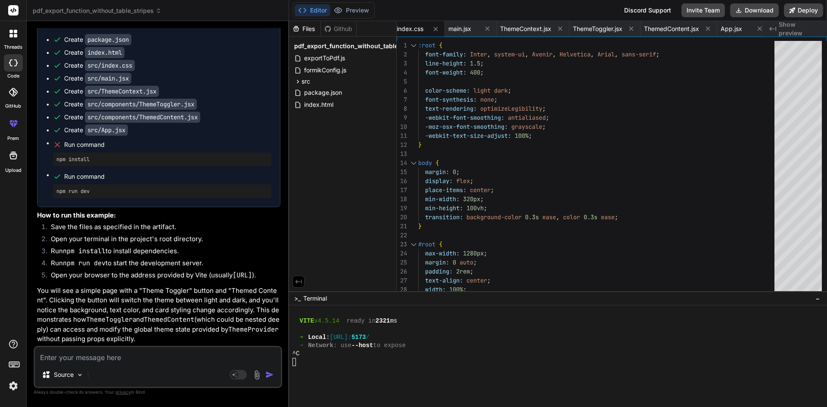
click at [770, 27] on icon "Created with Pixso." at bounding box center [772, 28] width 7 height 7
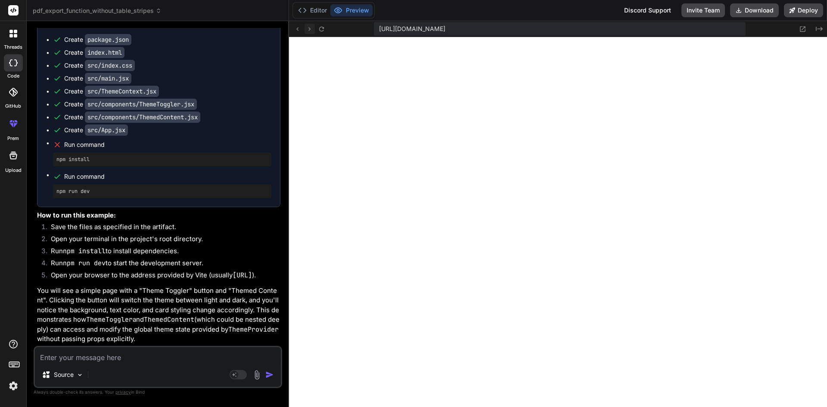
click at [310, 30] on icon at bounding box center [309, 28] width 7 height 7
click at [316, 8] on button "Editor" at bounding box center [312, 10] width 36 height 12
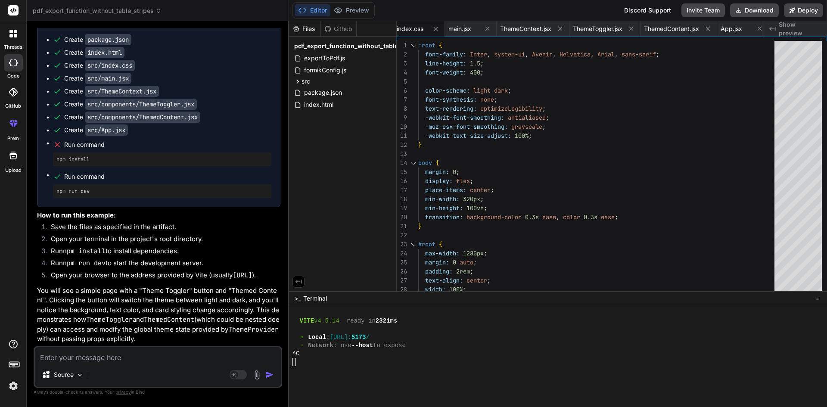
click at [306, 47] on span "pdf_export_function_without_table_stripes" at bounding box center [357, 46] width 127 height 9
click at [310, 82] on div "src" at bounding box center [342, 81] width 100 height 10
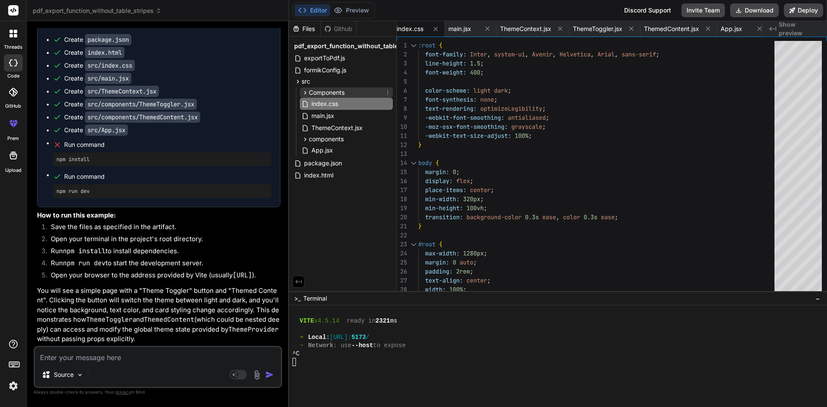
click at [326, 93] on span "Components" at bounding box center [327, 92] width 36 height 9
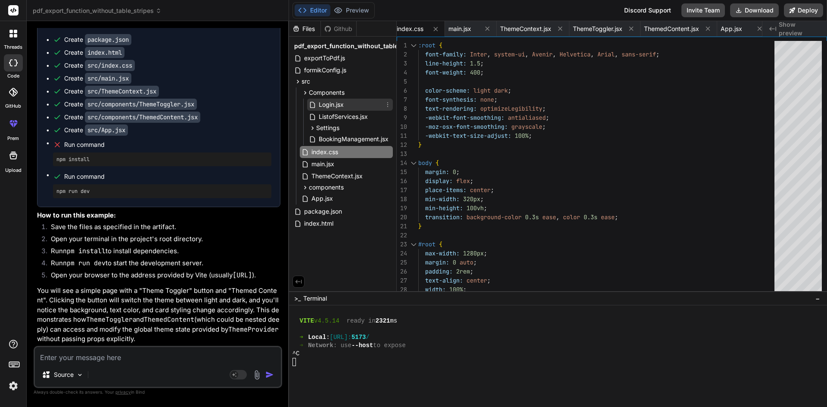
click at [336, 104] on span "Login.jsx" at bounding box center [331, 104] width 27 height 10
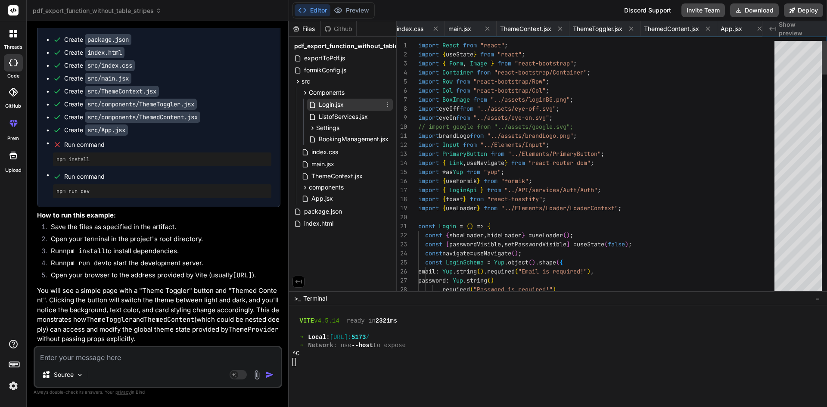
scroll to position [0, 596]
click at [335, 117] on span "ListofServices.jsx" at bounding box center [343, 117] width 51 height 10
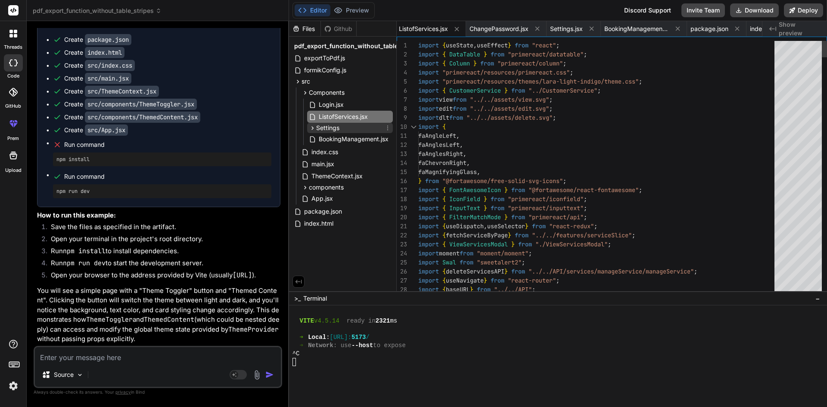
click at [330, 126] on span "Settings" at bounding box center [327, 128] width 23 height 9
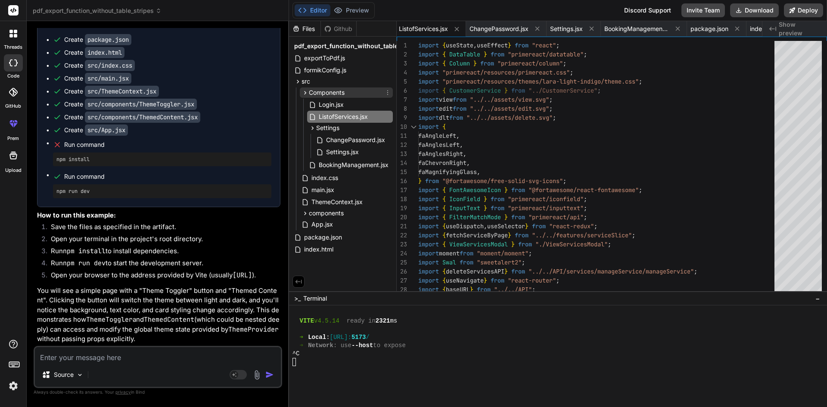
click at [316, 93] on span "Components" at bounding box center [327, 92] width 36 height 9
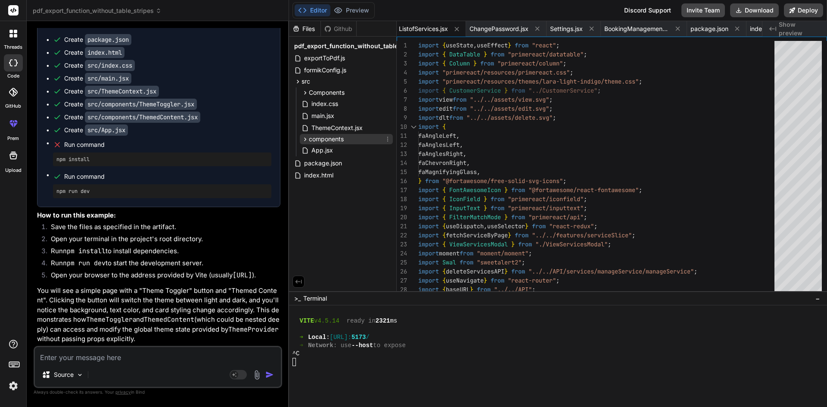
click at [317, 139] on span "components" at bounding box center [326, 139] width 35 height 9
click at [330, 149] on span "ThemeToggler.jsx" at bounding box center [343, 151] width 51 height 10
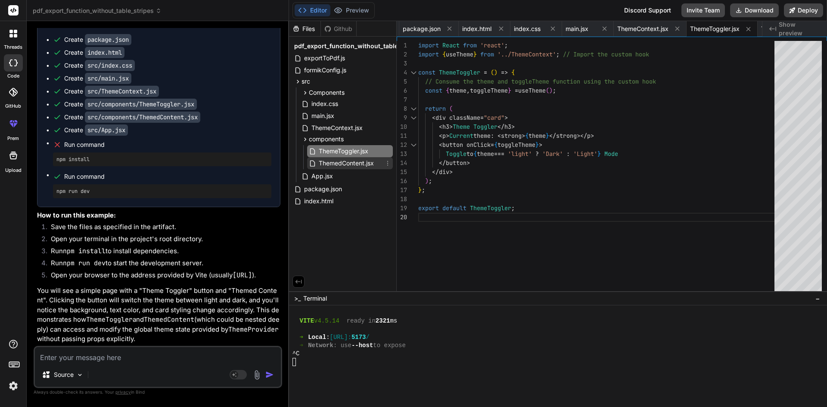
click at [339, 161] on span "ThemedContent.jsx" at bounding box center [346, 163] width 57 height 10
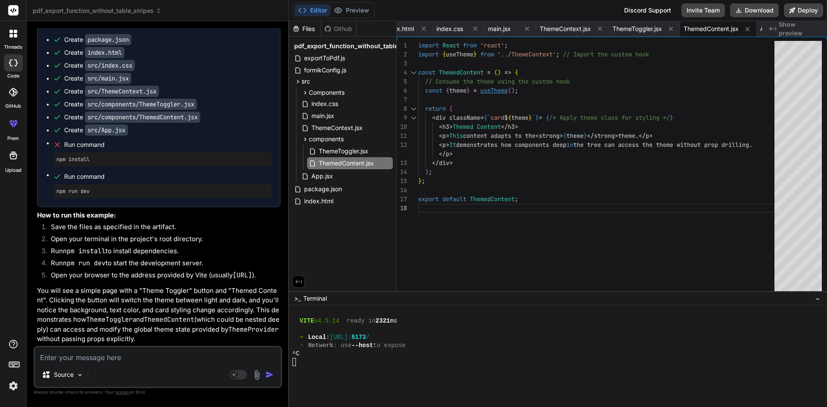
click at [498, 90] on div "import React from 'react' ; import { useTheme } from '../ThemeContext' ; // Imp…" at bounding box center [598, 168] width 361 height 254
click at [546, 56] on div "import React from 'react' ; import { useTheme } from '../ThemeContext' ; // Imp…" at bounding box center [598, 168] width 361 height 254
click at [571, 29] on span "ThemeContext.jsx" at bounding box center [564, 29] width 51 height 9
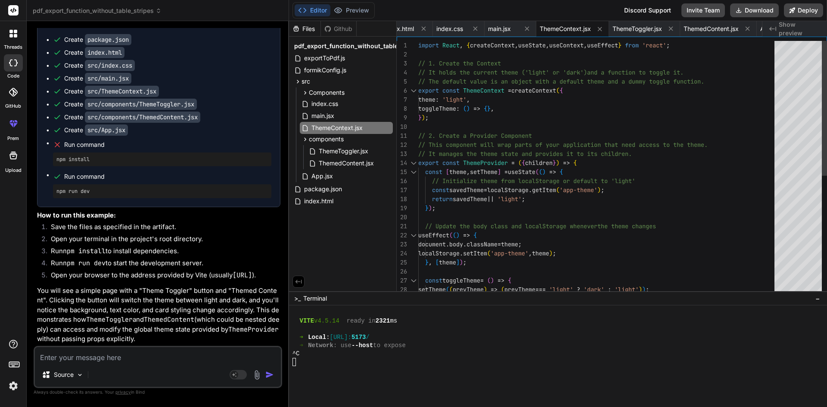
click at [490, 91] on div "import React , { createContext , useState , useContext , useEffect } from 'reac…" at bounding box center [598, 280] width 361 height 479
click at [435, 99] on div "import React , { createContext , useState , useContext , useEffect } from 'reac…" at bounding box center [598, 280] width 361 height 479
click at [443, 104] on div "import React , { createContext , useState , useContext , useEffect } from 'reac…" at bounding box center [598, 280] width 361 height 479
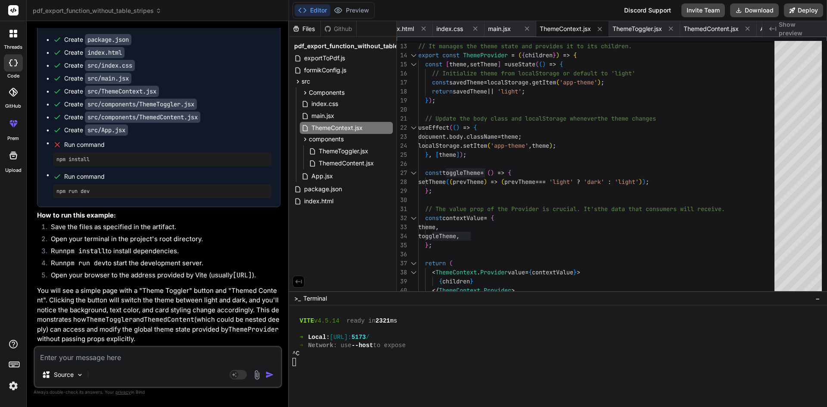
drag, startPoint x: 171, startPoint y: 360, endPoint x: 177, endPoint y: 343, distance: 18.7
click at [172, 358] on textarea at bounding box center [158, 354] width 246 height 15
click at [136, 353] on textarea "css high" at bounding box center [158, 354] width 246 height 15
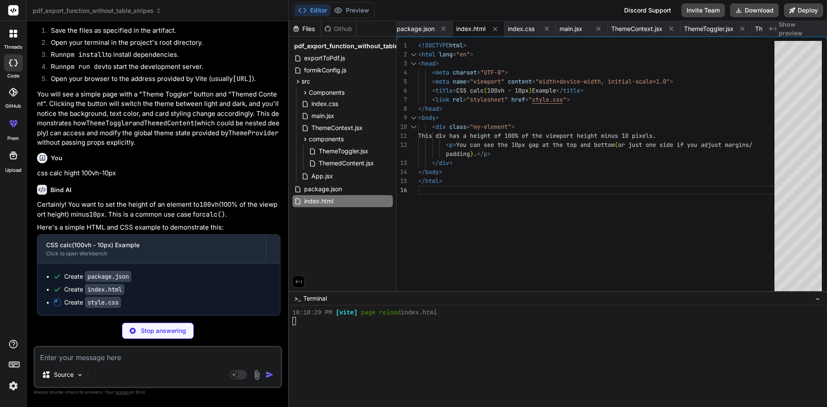
scroll to position [0, 648]
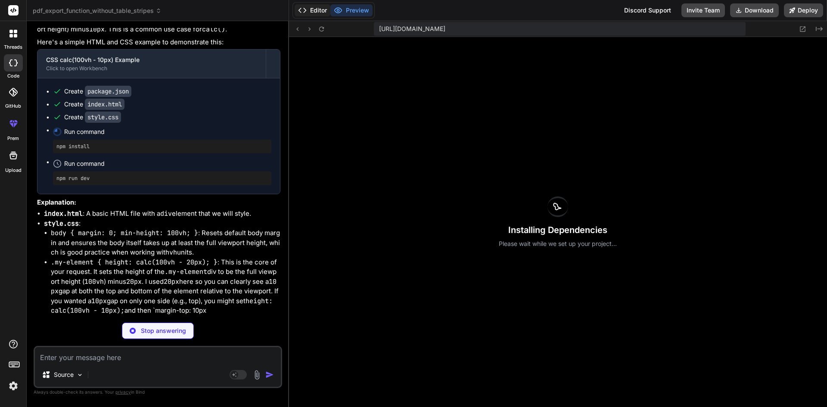
click at [319, 10] on button "Editor" at bounding box center [312, 10] width 36 height 12
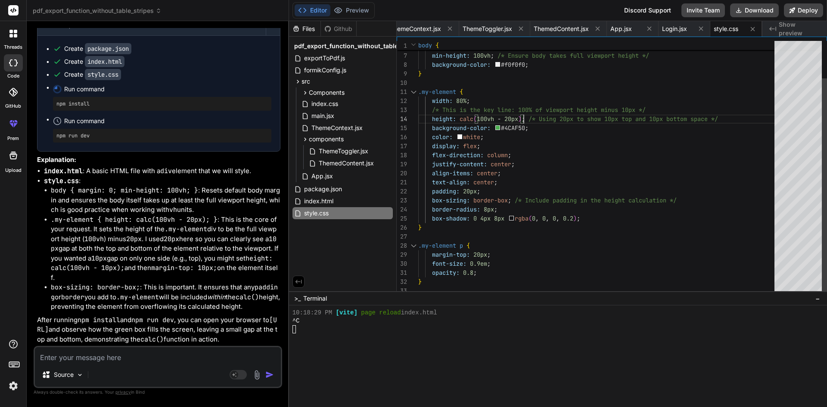
scroll to position [0, 0]
drag, startPoint x: 524, startPoint y: 117, endPoint x: 460, endPoint y: 117, distance: 64.2
click at [460, 117] on div "width: 80% ; /* This is the key line: 100% of viewport height m inus 10px */ he…" at bounding box center [598, 146] width 361 height 298
click at [146, 359] on textarea at bounding box center [158, 354] width 246 height 15
paste textarea "style={{ height:calc("100vh" - "100px") }}"
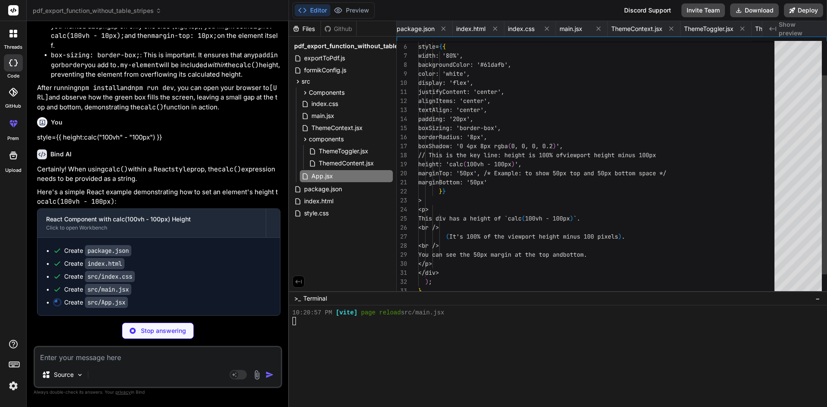
scroll to position [352, 0]
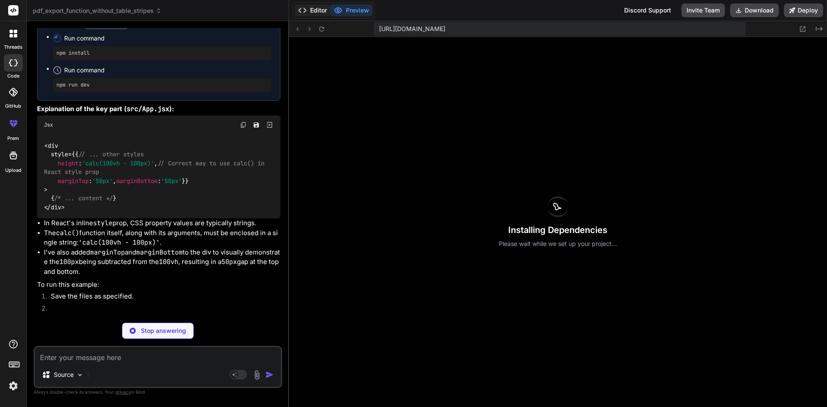
click at [322, 8] on button "Editor" at bounding box center [312, 10] width 36 height 12
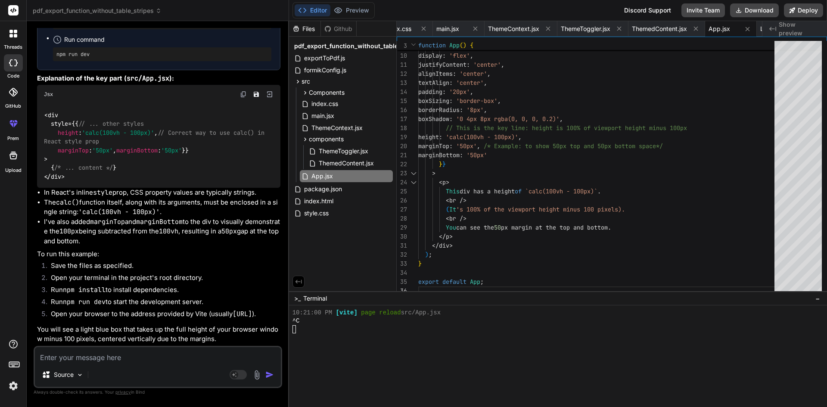
scroll to position [17282, 0]
drag, startPoint x: 165, startPoint y: 107, endPoint x: 54, endPoint y: 106, distance: 111.5
click at [54, 111] on code "<div style={{ // ... other styles height : 'calc(100vh - 100px)' , // Correct w…" at bounding box center [156, 146] width 224 height 70
copy code "height : 'calc(100vh - 100px)' ,"
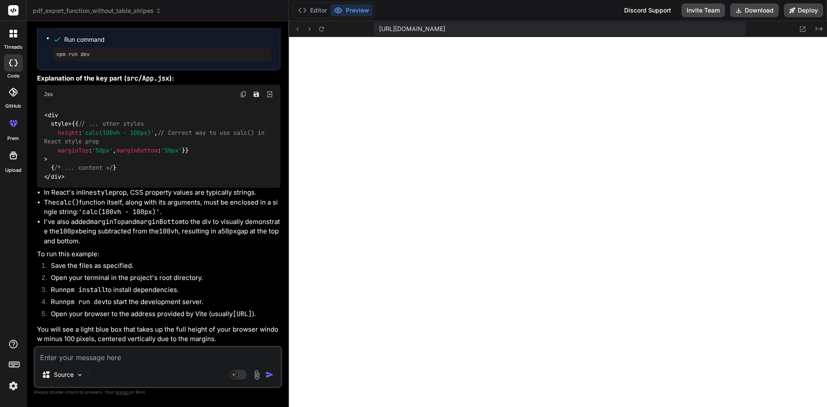
click at [107, 366] on div "Source" at bounding box center [158, 376] width 246 height 21
click at [114, 359] on textarea at bounding box center [158, 354] width 246 height 15
paste textarea "1. Confirmed Booking Subject: Your Crane Rental Booking is Confirmed – Job #[Jo…"
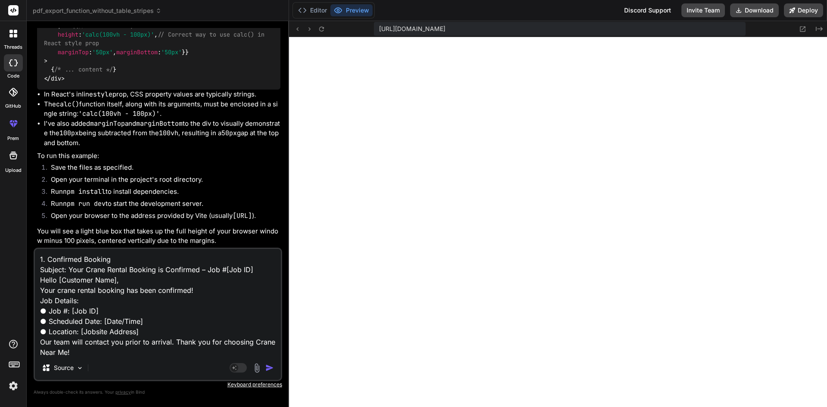
scroll to position [64, 0]
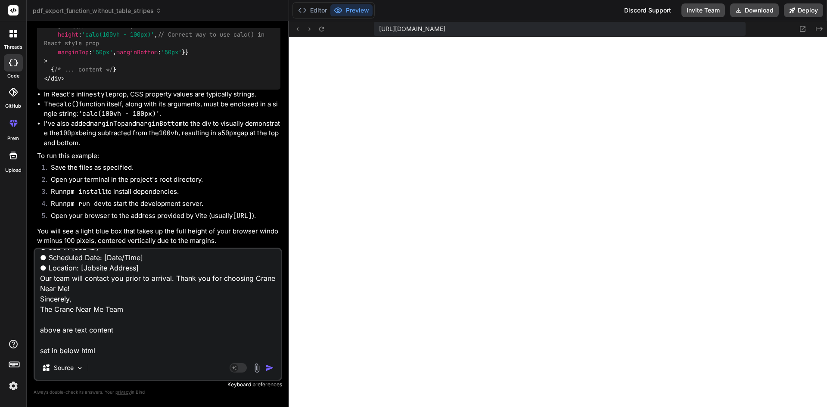
paste textarea "<!DOCTYPE html> <html lang="en"> <head> <meta charset="UTF-8" /> <meta name="vi…"
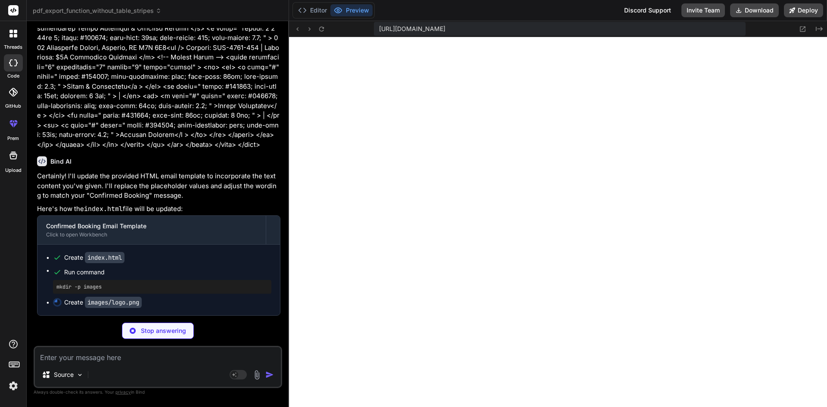
scroll to position [0, 699]
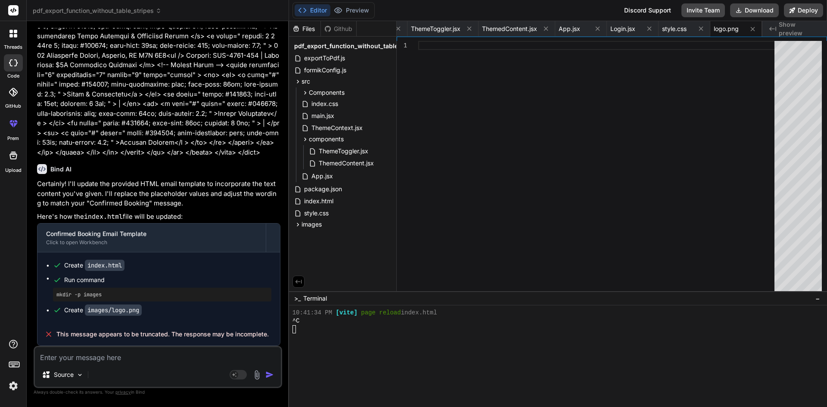
click at [128, 359] on textarea at bounding box center [158, 354] width 246 height 15
paste textarea "• Verified Quality Assurance (QA) bugs and implemented modifications as per QA …"
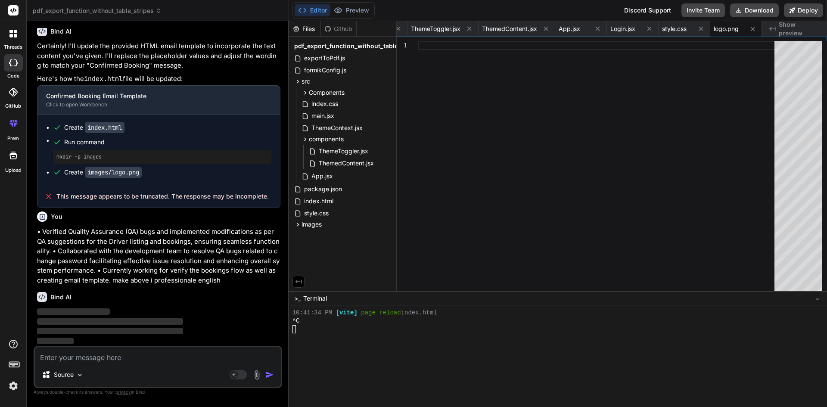
scroll to position [19381, 0]
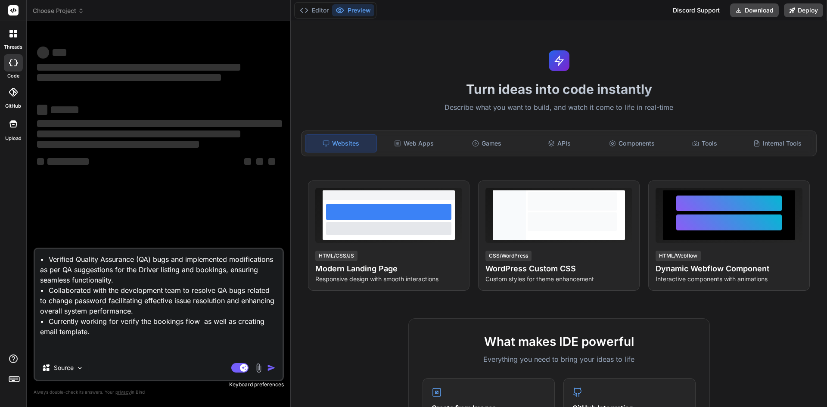
type textarea "x"
click at [140, 338] on textarea "• Verified Quality Assurance (QA) bugs and implemented modifications as per QA …" at bounding box center [159, 302] width 248 height 107
type textarea "• Verified Quality Assurance (QA) bugs and implemented modifications as per QA …"
type textarea "x"
type textarea "• Verified Quality Assurance (QA) bugs and implemented modifications as per QA …"
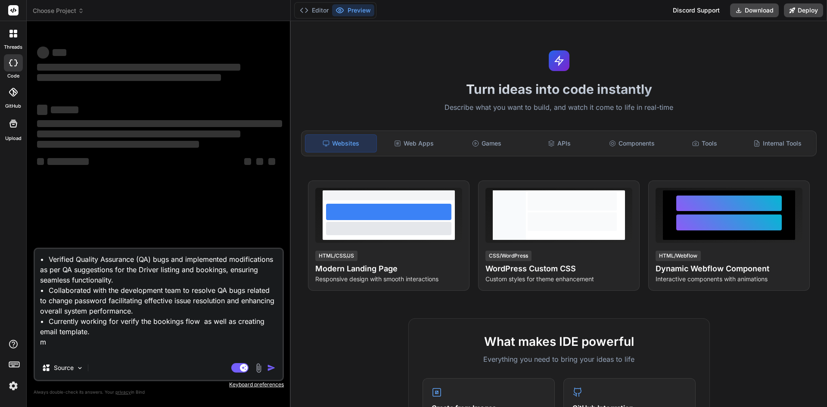
type textarea "x"
type textarea "• Verified Quality Assurance (QA) bugs and implemented modifications as per QA …"
type textarea "x"
type textarea "• Verified Quality Assurance (QA) bugs and implemented modifications as per QA …"
type textarea "x"
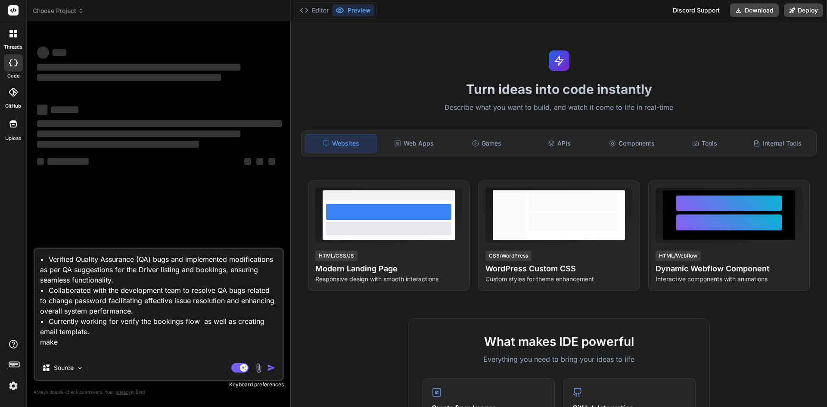
type textarea "• Verified Quality Assurance (QA) bugs and implemented modifications as per QA …"
type textarea "x"
type textarea "• Verified Quality Assurance (QA) bugs and implemented modifications as per QA …"
type textarea "x"
type textarea "• Verified Quality Assurance (QA) bugs and implemented modifications as per QA …"
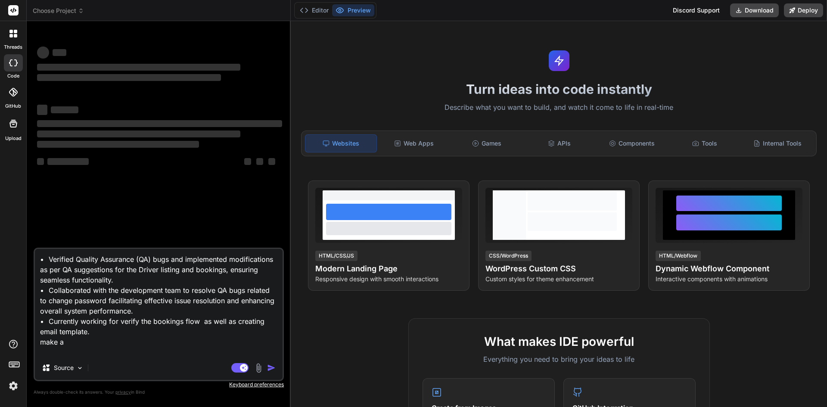
type textarea "x"
type textarea "• Verified Quality Assurance (QA) bugs and implemented modifications as per QA …"
type textarea "x"
type textarea "• Verified Quality Assurance (QA) bugs and implemented modifications as per QA …"
type textarea "x"
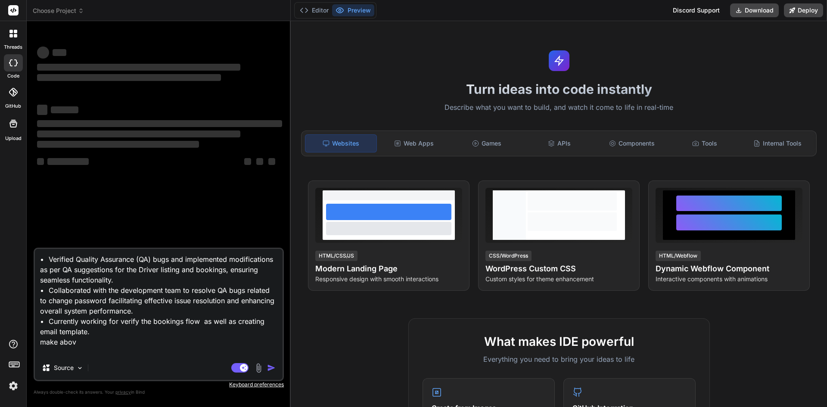
type textarea "• Verified Quality Assurance (QA) bugs and implemented modifications as per QA …"
type textarea "x"
type textarea "• Verified Quality Assurance (QA) bugs and implemented modifications as per QA …"
type textarea "x"
type textarea "• Verified Quality Assurance (QA) bugs and implemented modifications as per QA …"
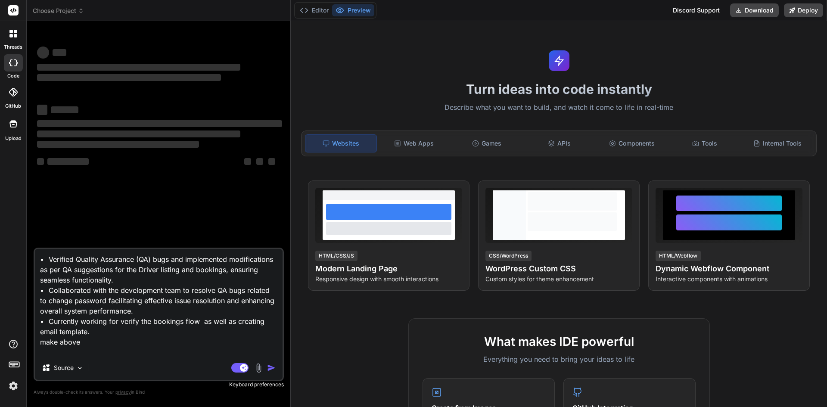
type textarea "x"
type textarea "• Verified Quality Assurance (QA) bugs and implemented modifications as per QA …"
type textarea "x"
type textarea "• Verified Quality Assurance (QA) bugs and implemented modifications as per QA …"
type textarea "x"
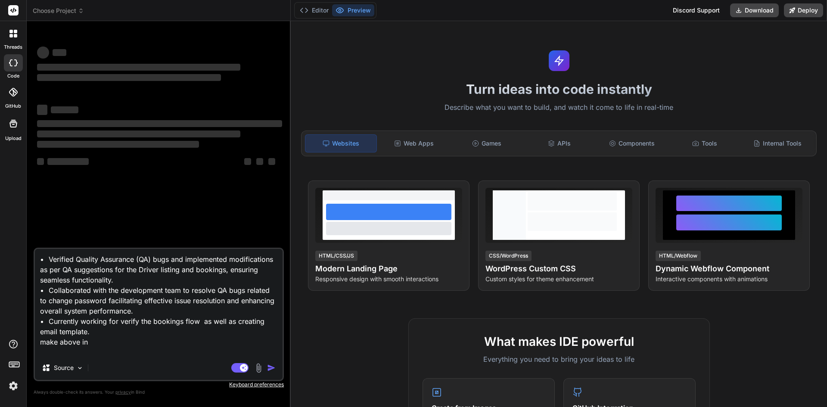
type textarea "• Verified Quality Assurance (QA) bugs and implemented modifications as per QA …"
type textarea "x"
type textarea "• Verified Quality Assurance (QA) bugs and implemented modifications as per QA …"
type textarea "x"
type textarea "• Verified Quality Assurance (QA) bugs and implemented modifications as per QA …"
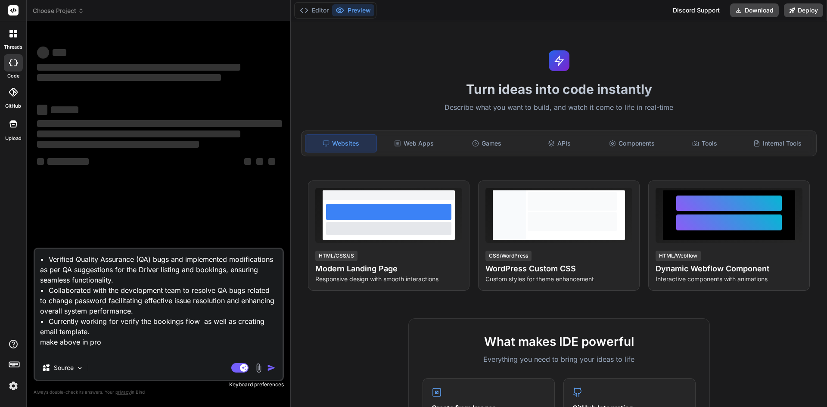
type textarea "x"
type textarea "• Verified Quality Assurance (QA) bugs and implemented modifications as per QA …"
type textarea "x"
type textarea "• Verified Quality Assurance (QA) bugs and implemented modifications as per QA …"
type textarea "x"
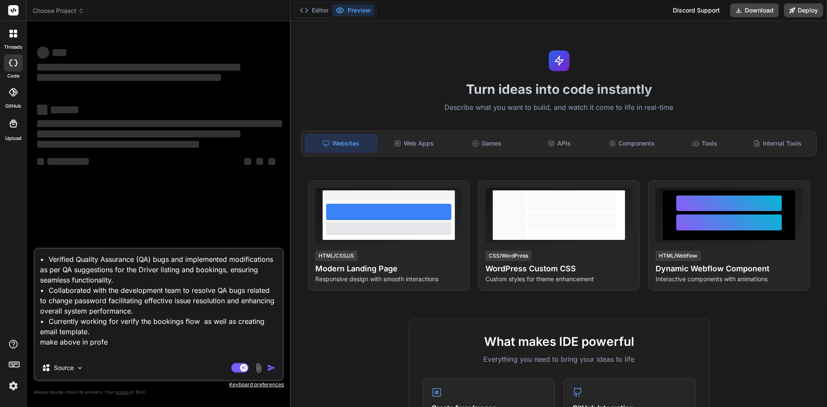
type textarea "• Verified Quality Assurance (QA) bugs and implemented modifications as per QA …"
type textarea "x"
type textarea "• Verified Quality Assurance (QA) bugs and implemented modifications as per QA …"
type textarea "x"
type textarea "• Verified Quality Assurance (QA) bugs and implemented modifications as per QA …"
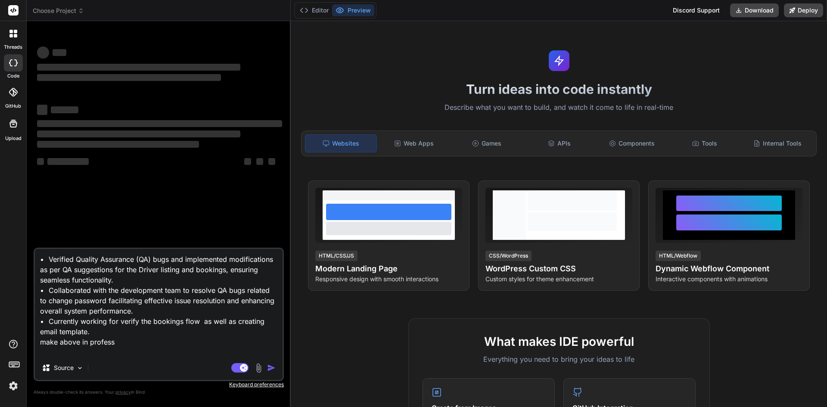
type textarea "x"
type textarea "• Verified Quality Assurance (QA) bugs and implemented modifications as per QA …"
type textarea "x"
type textarea "• Verified Quality Assurance (QA) bugs and implemented modifications as per QA …"
type textarea "x"
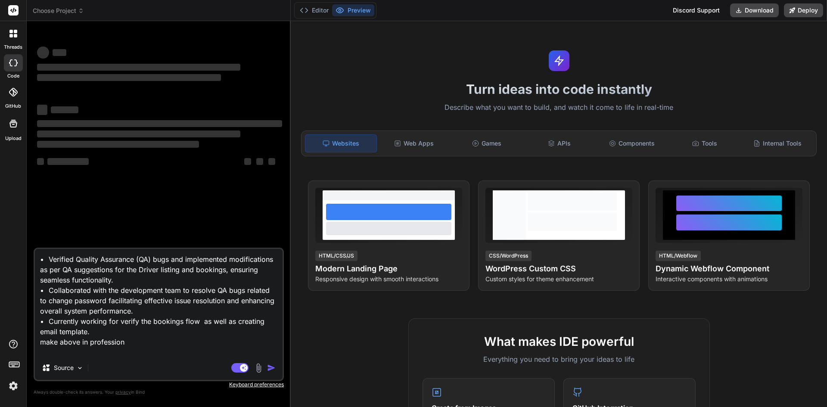
type textarea "• Verified Quality Assurance (QA) bugs and implemented modifications as per QA …"
type textarea "x"
type textarea "• Verified Quality Assurance (QA) bugs and implemented modifications as per QA …"
type textarea "x"
type textarea "• Verified Quality Assurance (QA) bugs and implemented modifications as per QA …"
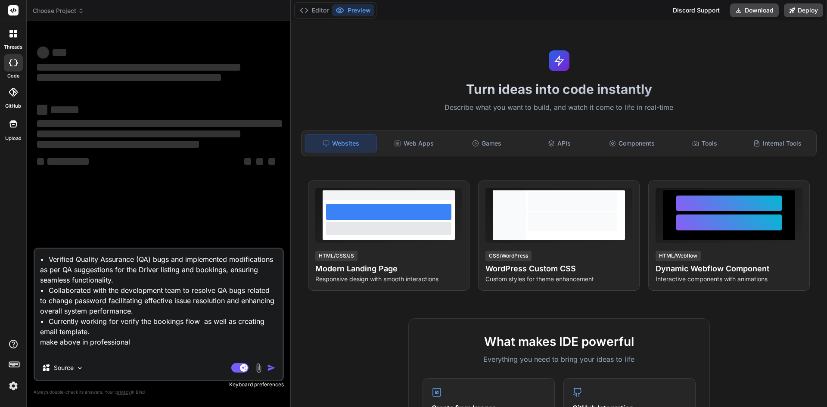
type textarea "x"
type textarea "• Verified Quality Assurance (QA) bugs and implemented modifications as per QA …"
type textarea "x"
type textarea "• Verified Quality Assurance (QA) bugs and implemented modifications as per QA …"
type textarea "x"
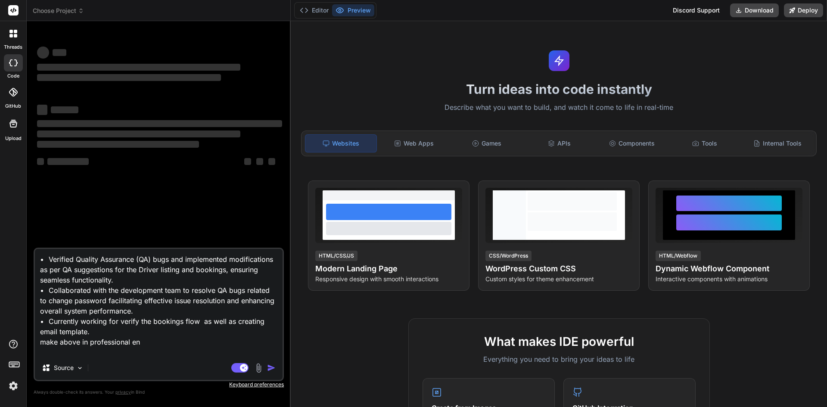
type textarea "• Verified Quality Assurance (QA) bugs and implemented modifications as per QA …"
type textarea "x"
type textarea "• Verified Quality Assurance (QA) bugs and implemented modifications as per QA …"
type textarea "x"
type textarea "• Verified Quality Assurance (QA) bugs and implemented modifications as per QA …"
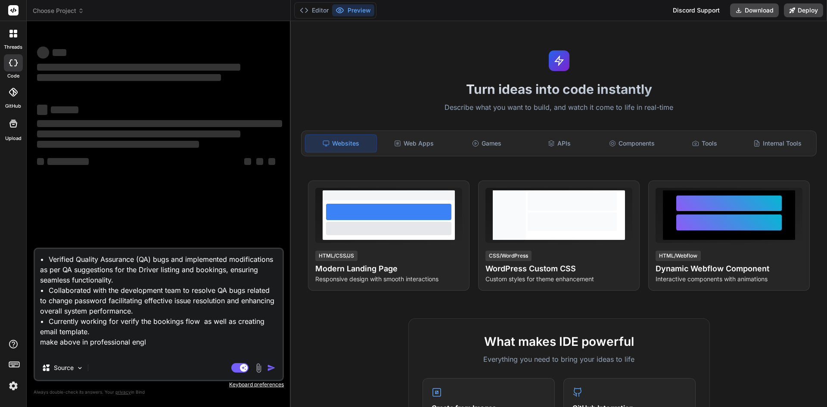
type textarea "x"
type textarea "• Verified Quality Assurance (QA) bugs and implemented modifications as per QA …"
type textarea "x"
type textarea "• Verified Quality Assurance (QA) bugs and implemented modifications as per QA …"
type textarea "x"
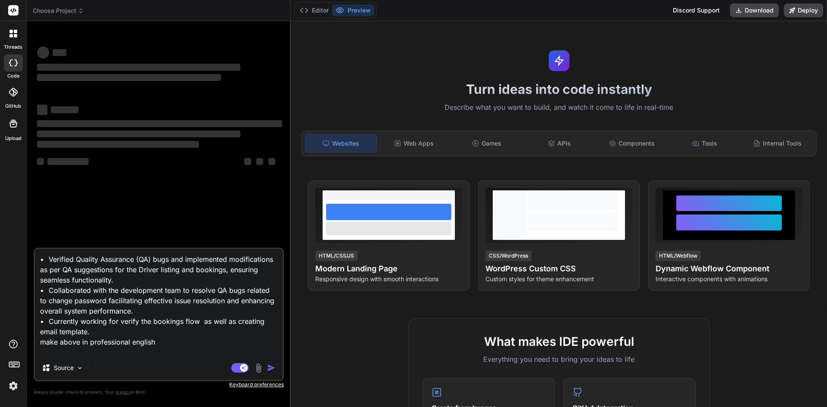
drag, startPoint x: 178, startPoint y: 341, endPoint x: 0, endPoint y: 213, distance: 219.3
click at [0, 213] on div "threads code GitHub Upload Choose Project Created with Pixso. Bind AI Web Searc…" at bounding box center [413, 203] width 827 height 407
type textarea "• Verified Quality Assurance (QA) bugs and implemented modifications as per QA …"
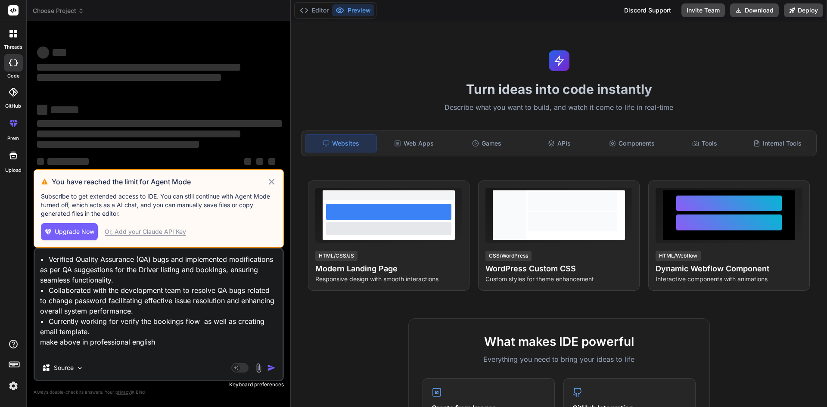
type textarea "x"
